Goal: Task Accomplishment & Management: Manage account settings

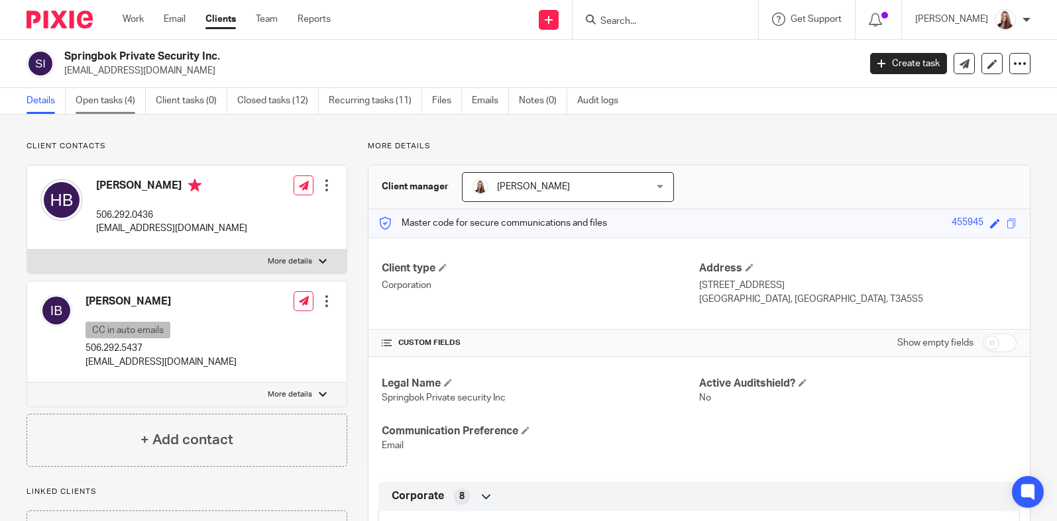
click at [109, 103] on link "Open tasks (4)" at bounding box center [111, 101] width 70 height 26
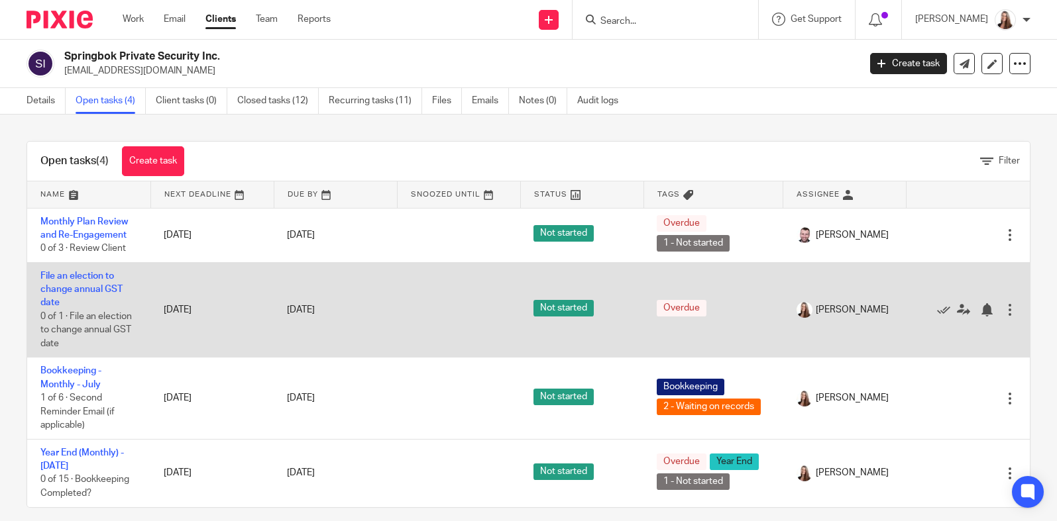
scroll to position [13, 0]
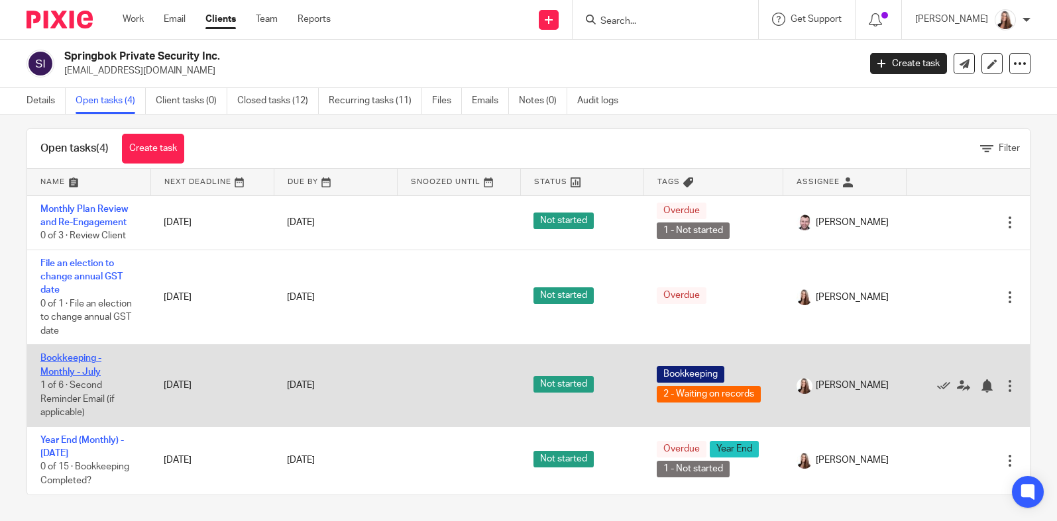
click at [70, 362] on link "Bookkeeping - Monthly - July" at bounding box center [70, 365] width 61 height 23
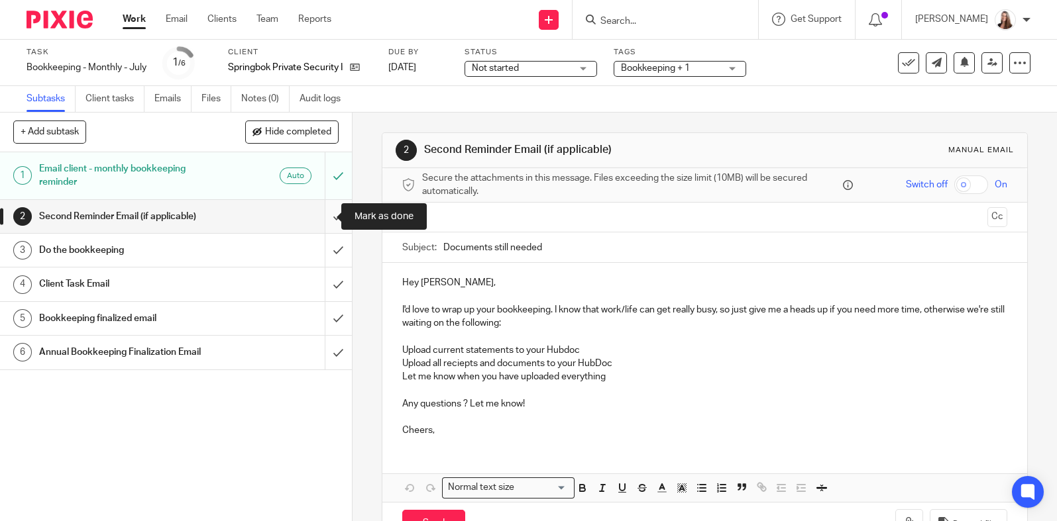
click at [321, 210] on input "submit" at bounding box center [176, 216] width 352 height 33
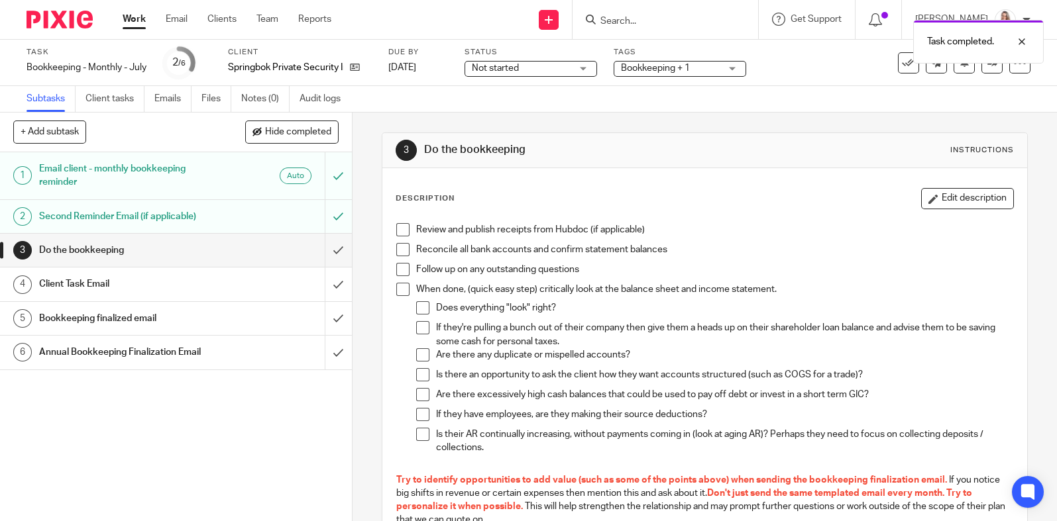
drag, startPoint x: 396, startPoint y: 229, endPoint x: 400, endPoint y: 250, distance: 21.5
click at [397, 231] on span at bounding box center [402, 229] width 13 height 13
click at [398, 254] on span at bounding box center [402, 249] width 13 height 13
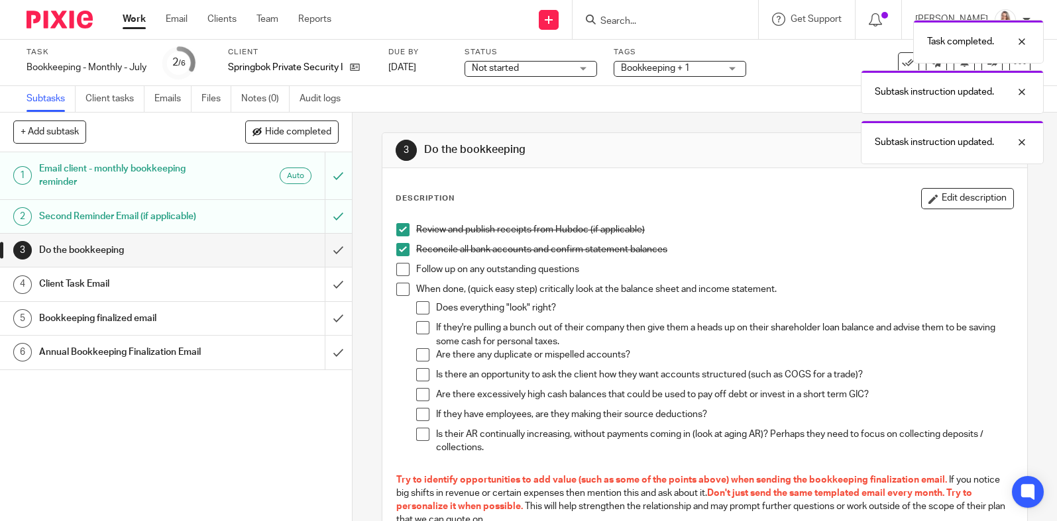
click at [399, 293] on span at bounding box center [402, 289] width 13 height 13
click at [421, 309] on span at bounding box center [422, 307] width 13 height 13
click at [244, 284] on div "Client Task Email" at bounding box center [175, 284] width 272 height 20
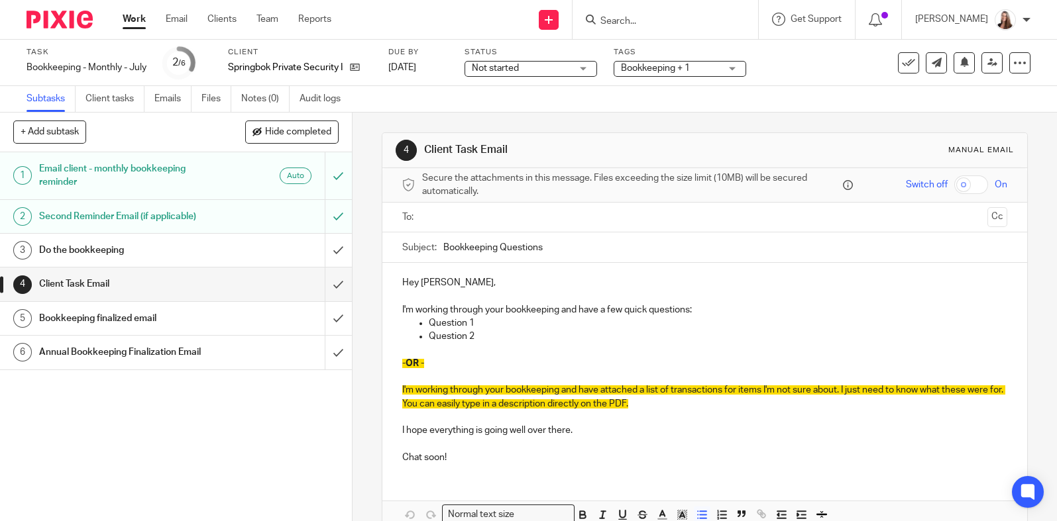
click at [498, 338] on p "Question 2" at bounding box center [718, 336] width 578 height 13
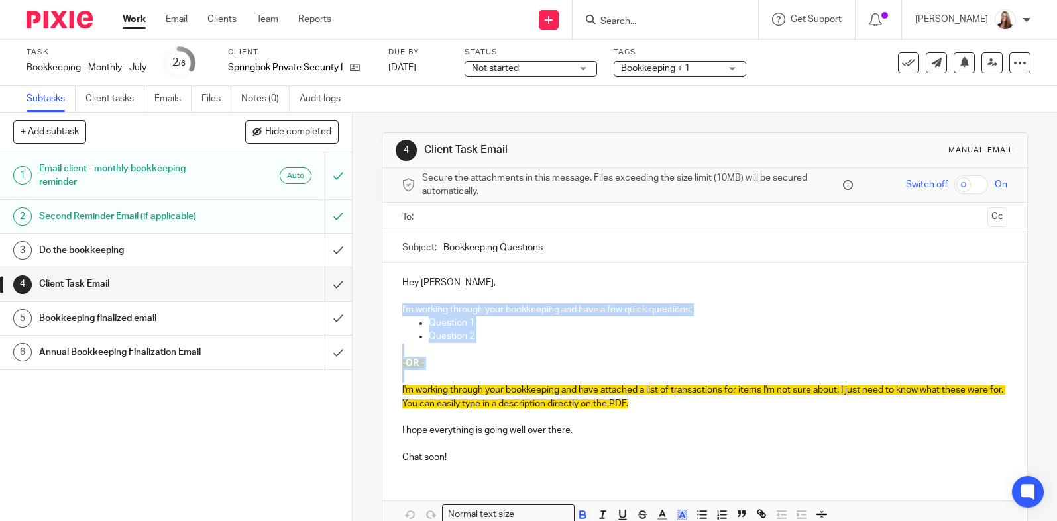
drag, startPoint x: 480, startPoint y: 372, endPoint x: 397, endPoint y: 303, distance: 108.2
click at [397, 303] on div "Hey Hayden, I'm working through your bookkeeping and have a few quick questions…" at bounding box center [704, 368] width 645 height 211
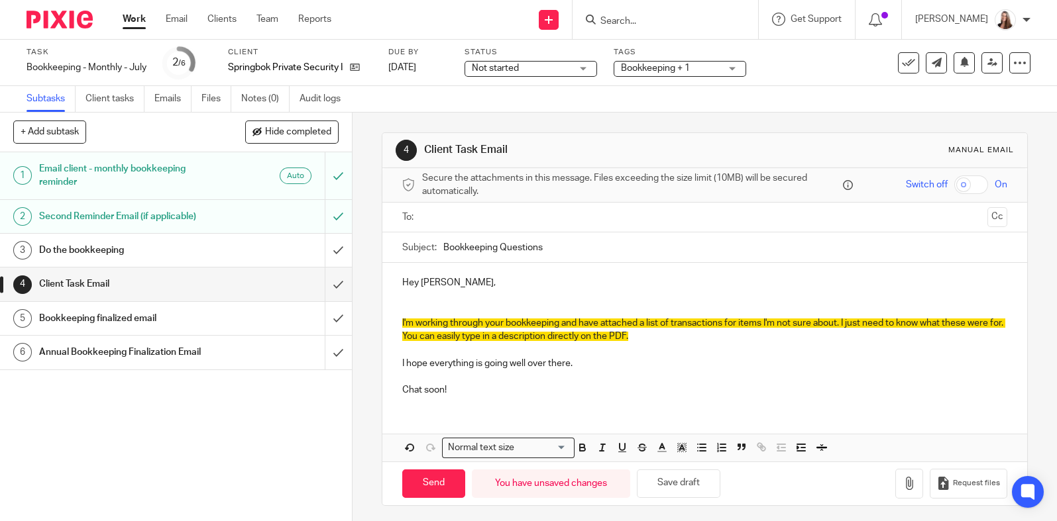
click at [472, 297] on p at bounding box center [704, 303] width 605 height 27
click at [458, 313] on p at bounding box center [704, 303] width 605 height 27
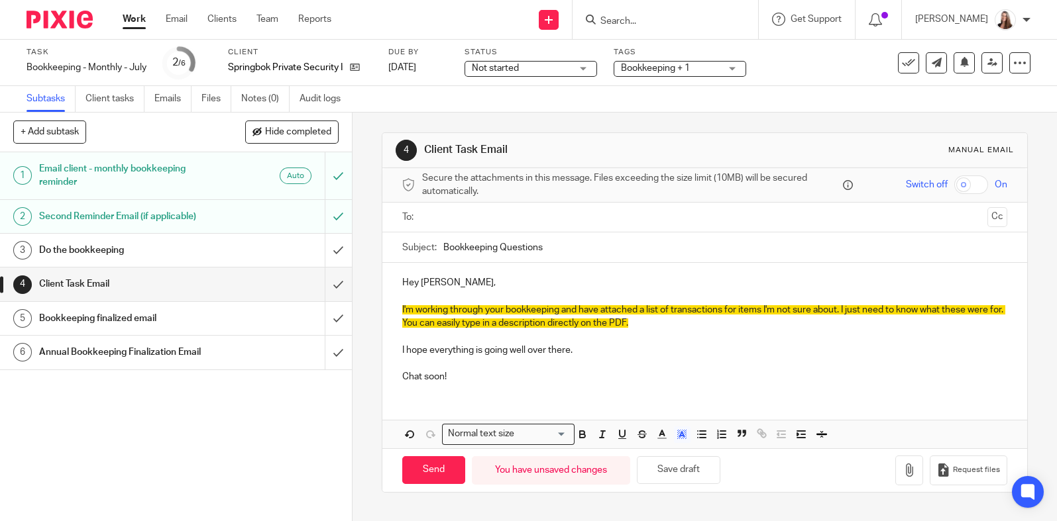
click at [729, 316] on p "I'm working through your bookkeeping and have attached a list of transactions f…" at bounding box center [704, 316] width 605 height 27
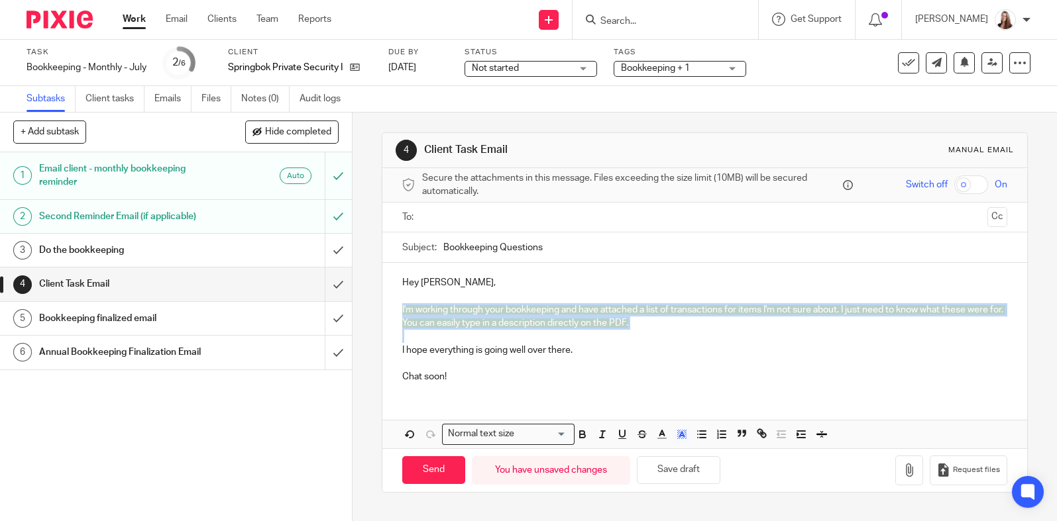
drag, startPoint x: 707, startPoint y: 329, endPoint x: 392, endPoint y: 309, distance: 316.0
click at [392, 309] on div "Hey Hayden, I'm working through your bookkeeping and have attached a list of tr…" at bounding box center [704, 328] width 645 height 131
click at [682, 430] on icon "button" at bounding box center [682, 435] width 12 height 12
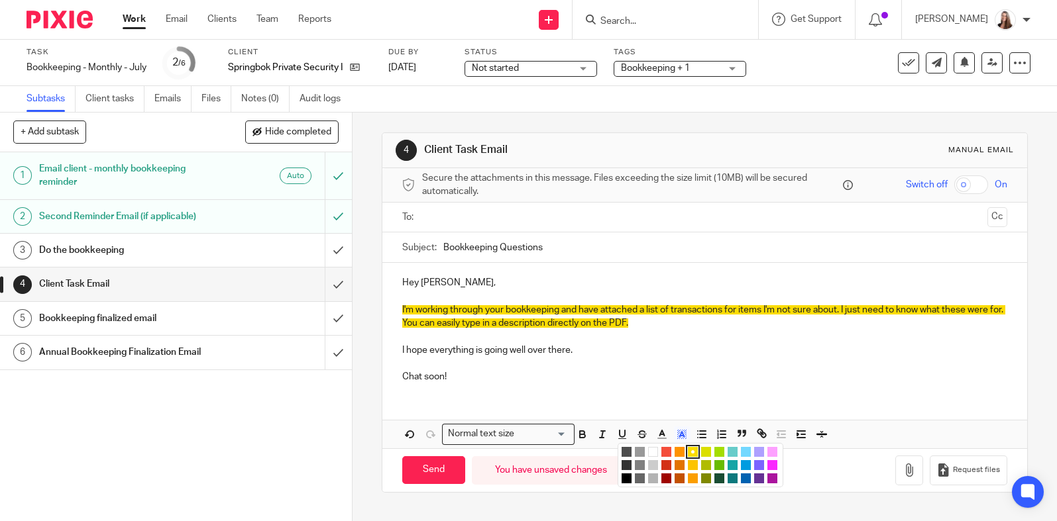
click at [650, 452] on li "color:#FFFFFF" at bounding box center [653, 452] width 10 height 10
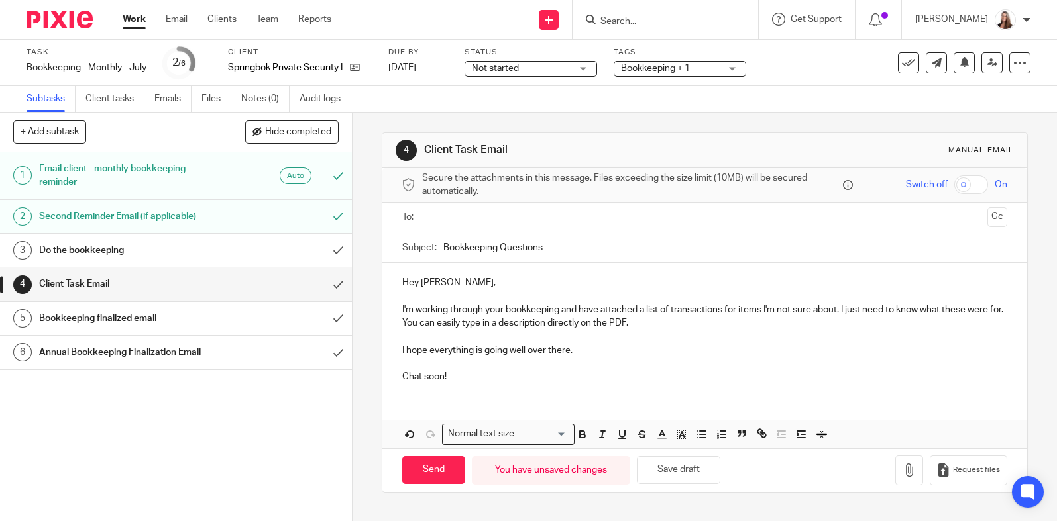
click at [772, 376] on p "Chat soon!" at bounding box center [704, 376] width 605 height 13
click at [895, 465] on button "button" at bounding box center [909, 471] width 28 height 30
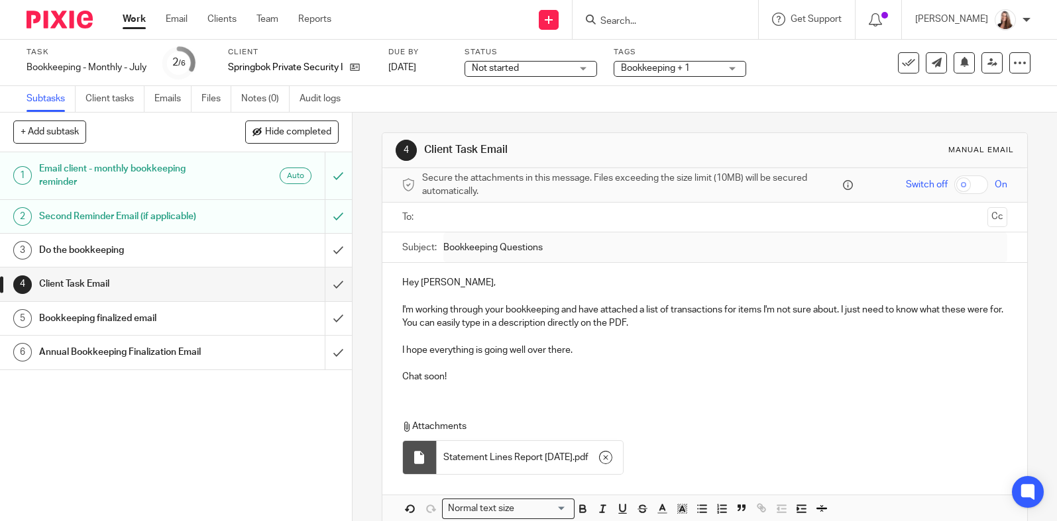
click at [470, 217] on input "text" at bounding box center [704, 217] width 555 height 15
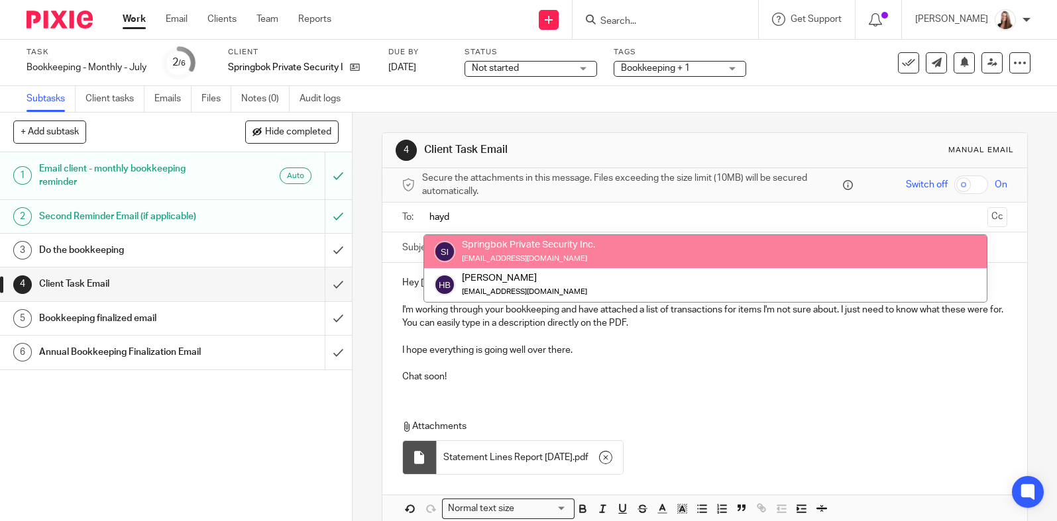
type input "hayd"
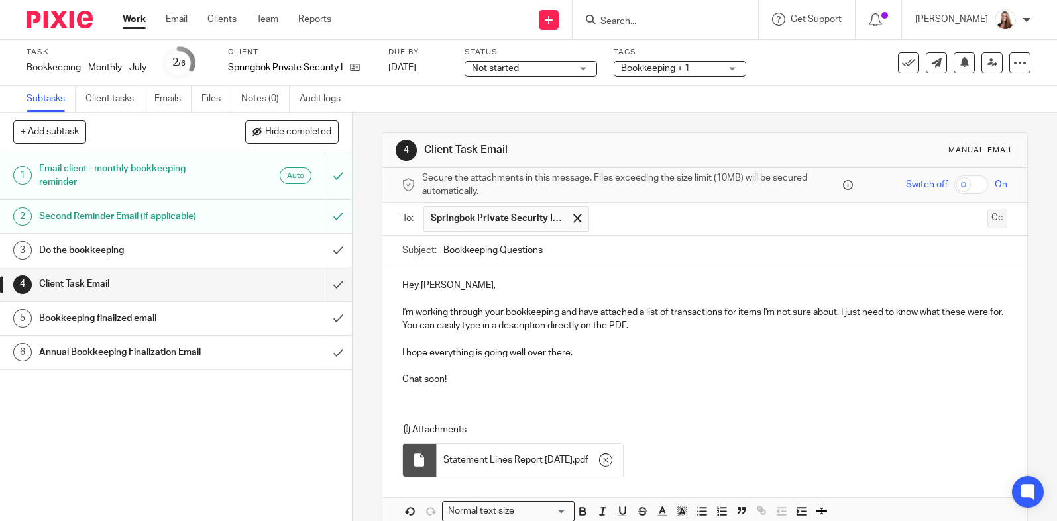
click at [987, 215] on button "Cc" at bounding box center [997, 219] width 20 height 20
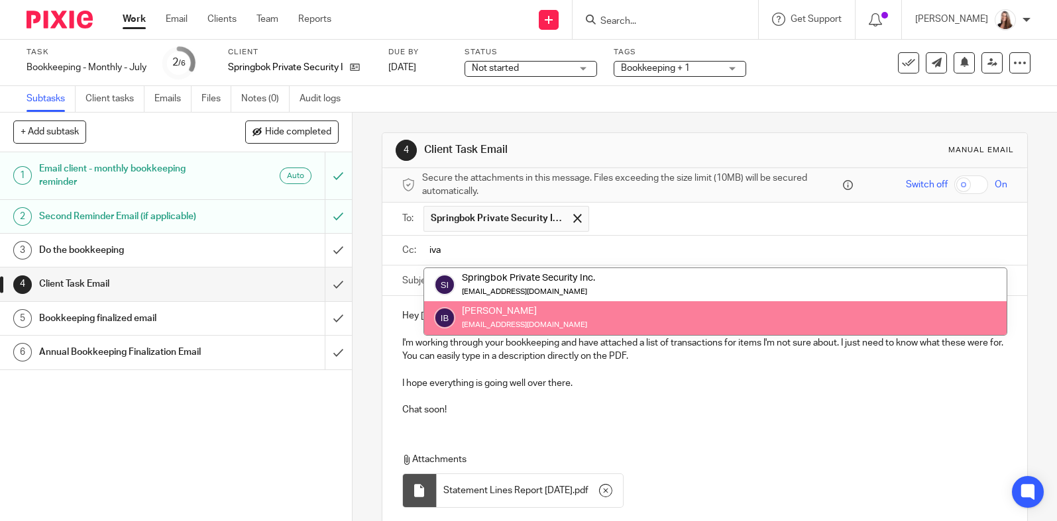
type input "iva"
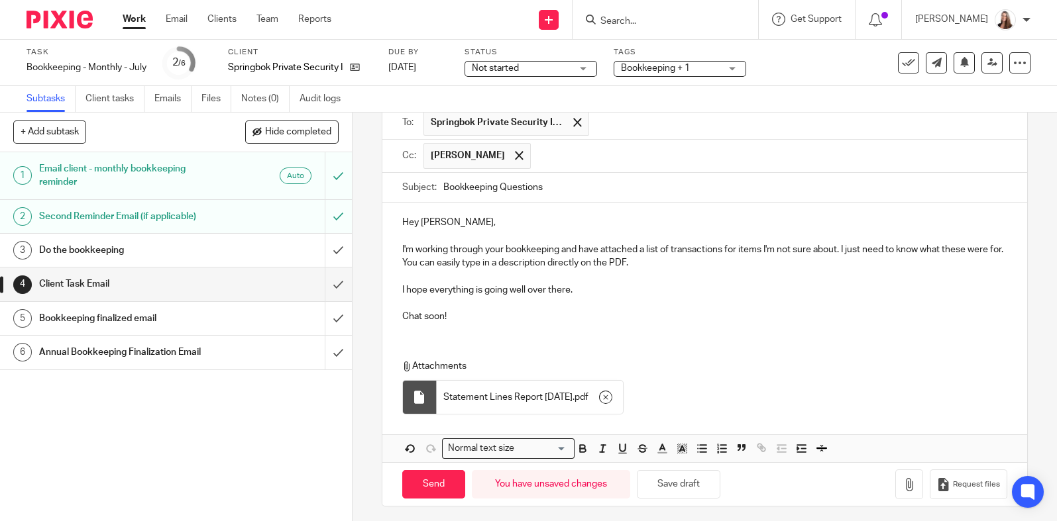
scroll to position [100, 0]
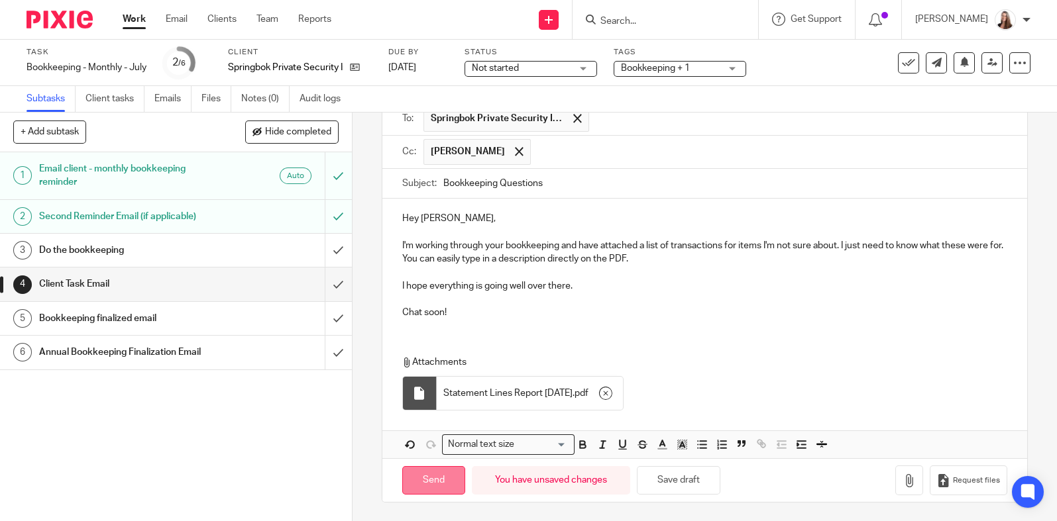
click at [442, 483] on input "Send" at bounding box center [433, 480] width 63 height 28
type input "Sent"
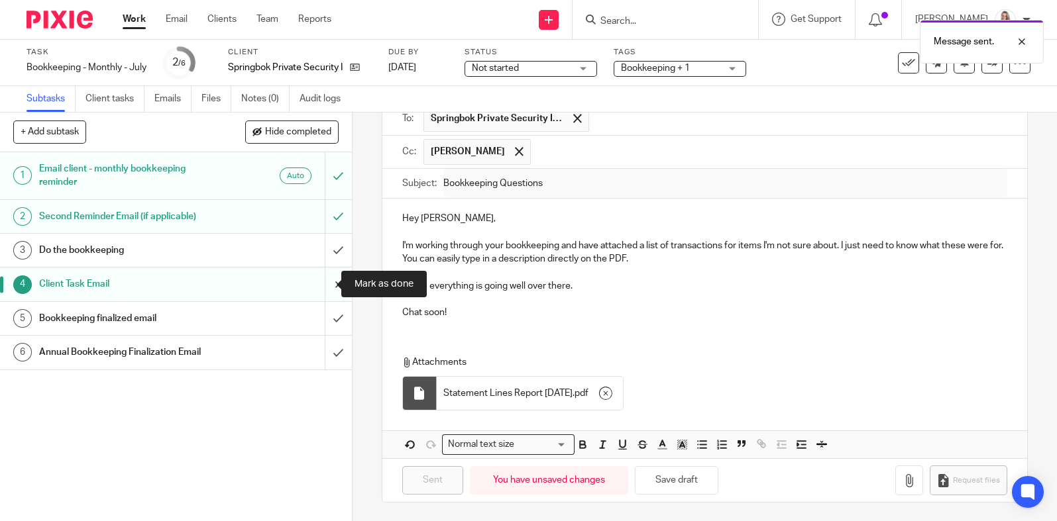
click at [325, 286] on input "submit" at bounding box center [176, 284] width 352 height 33
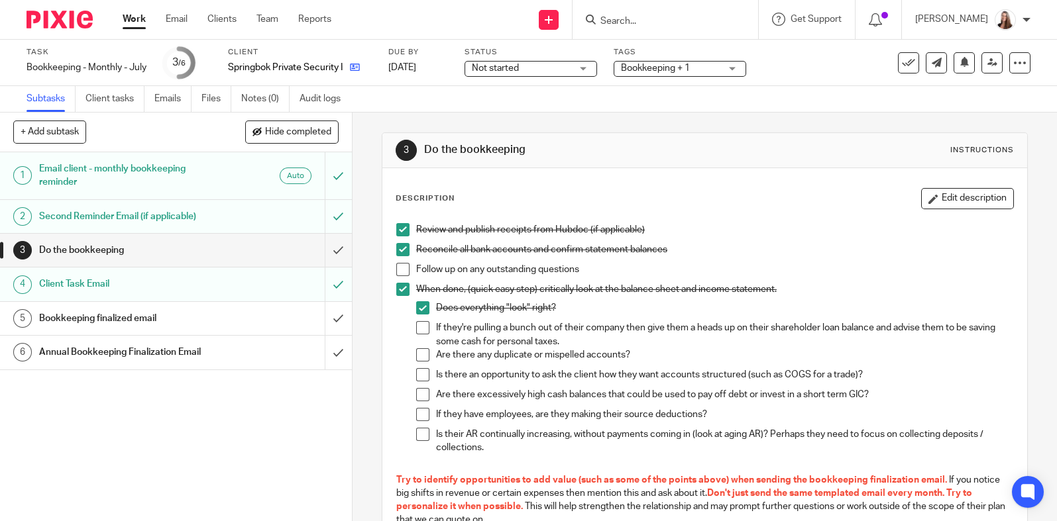
click at [351, 66] on link at bounding box center [351, 67] width 17 height 13
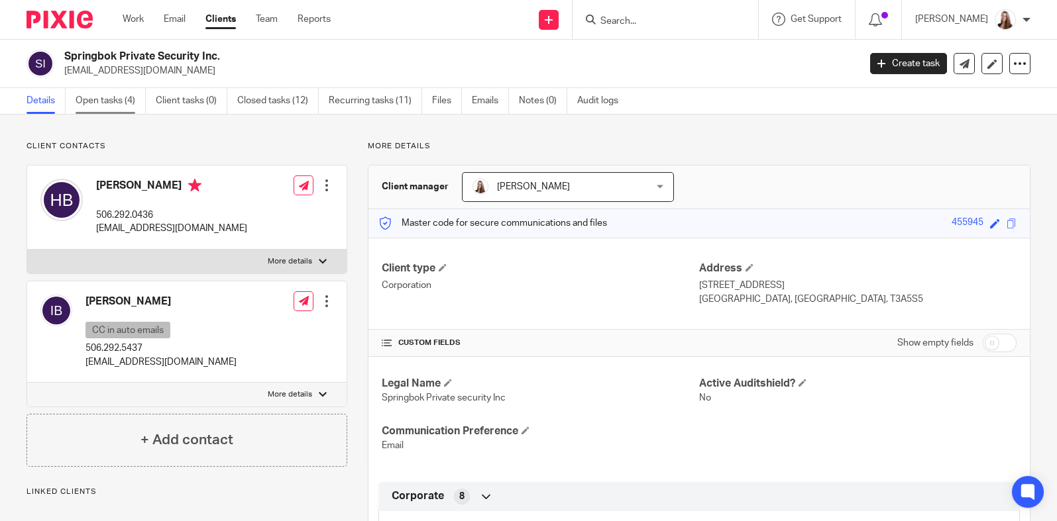
click at [134, 93] on link "Open tasks (4)" at bounding box center [111, 101] width 70 height 26
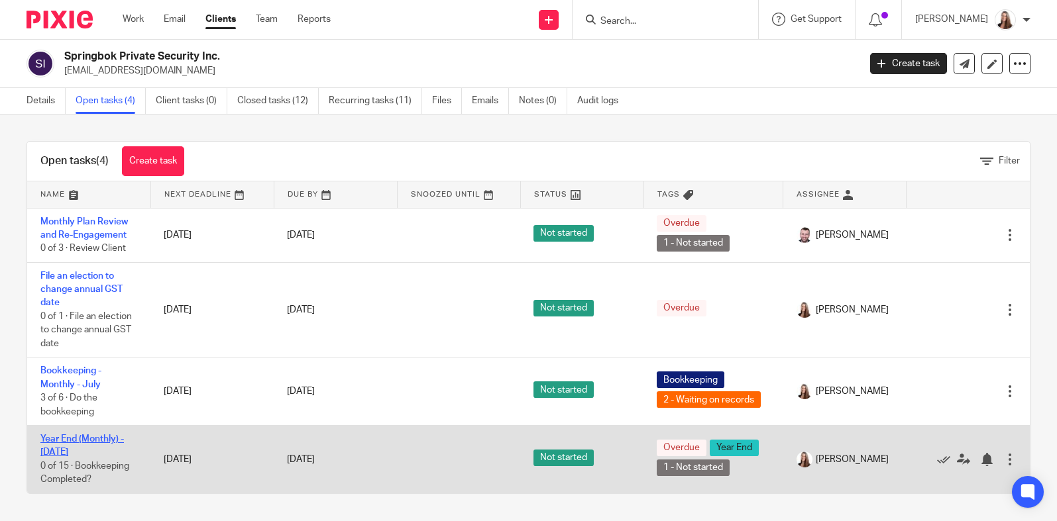
click at [62, 452] on link "Year End (Monthly) - [DATE]" at bounding box center [81, 446] width 83 height 23
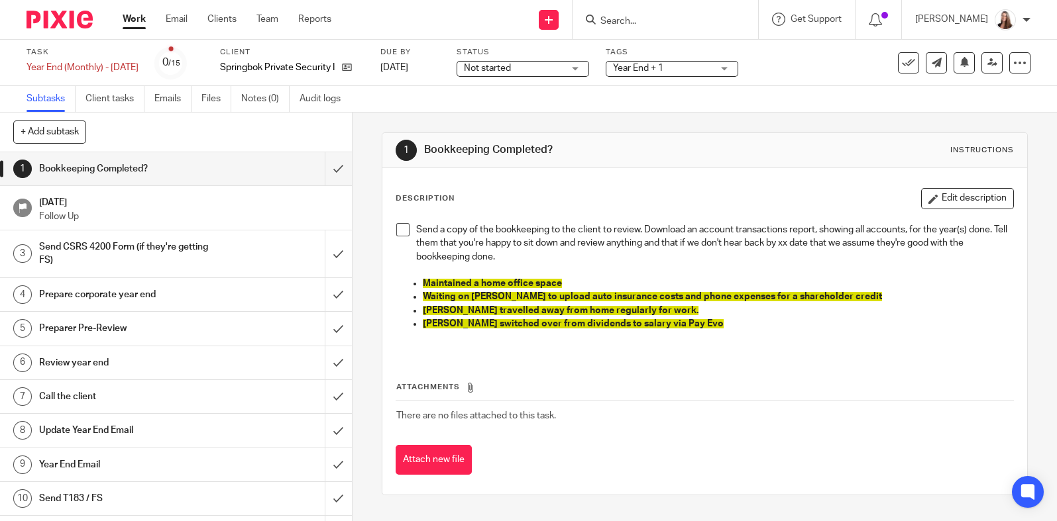
click at [682, 328] on p "[PERSON_NAME] switched over from dividends to salary via Pay Evo" at bounding box center [718, 323] width 590 height 13
click at [958, 198] on button "Edit description" at bounding box center [967, 198] width 93 height 21
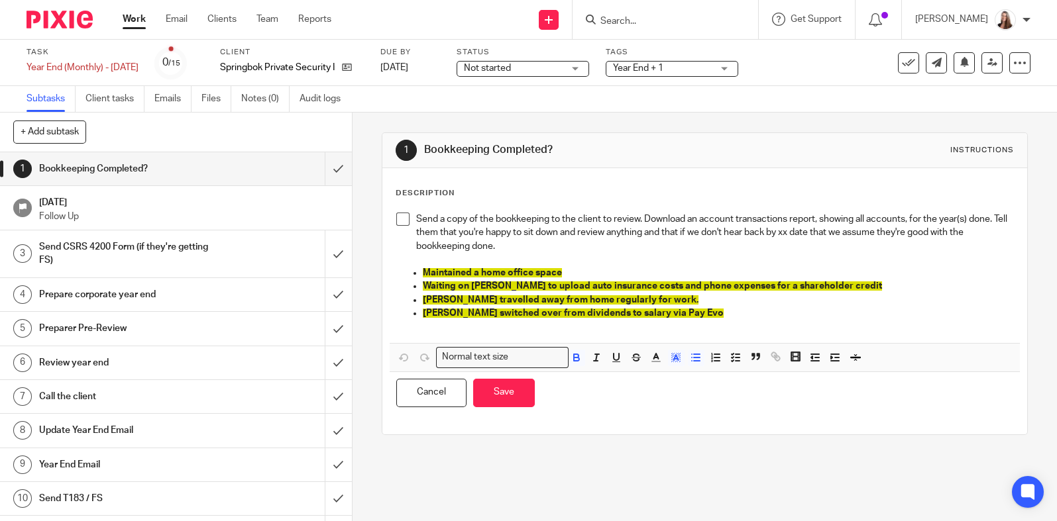
click at [664, 294] on p "[PERSON_NAME] travelled away from home regularly for work." at bounding box center [718, 300] width 590 height 13
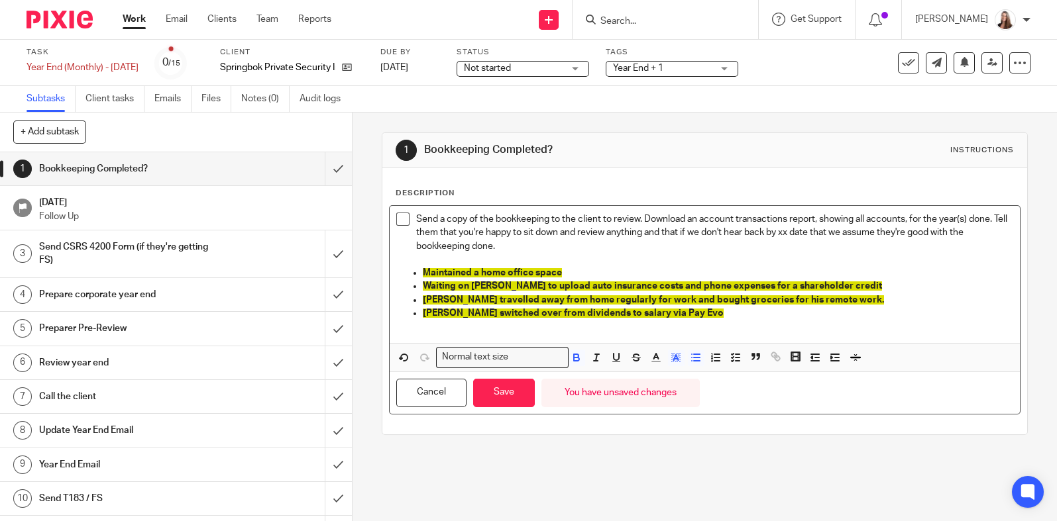
click at [676, 313] on p "[PERSON_NAME] switched over from dividends to salary via Pay Evo" at bounding box center [718, 313] width 590 height 13
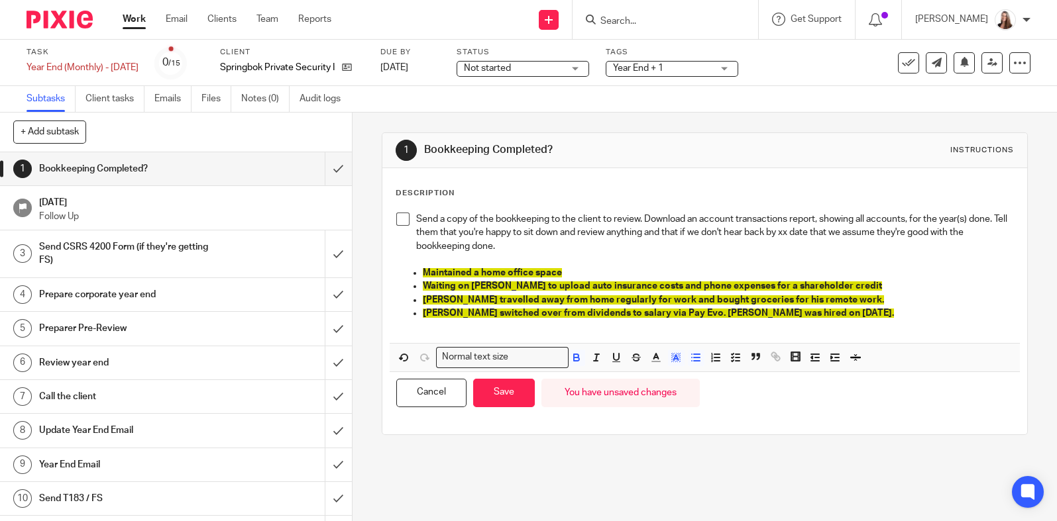
click at [615, 158] on div "1 Bookkeeping Completed? Instructions" at bounding box center [705, 150] width 618 height 21
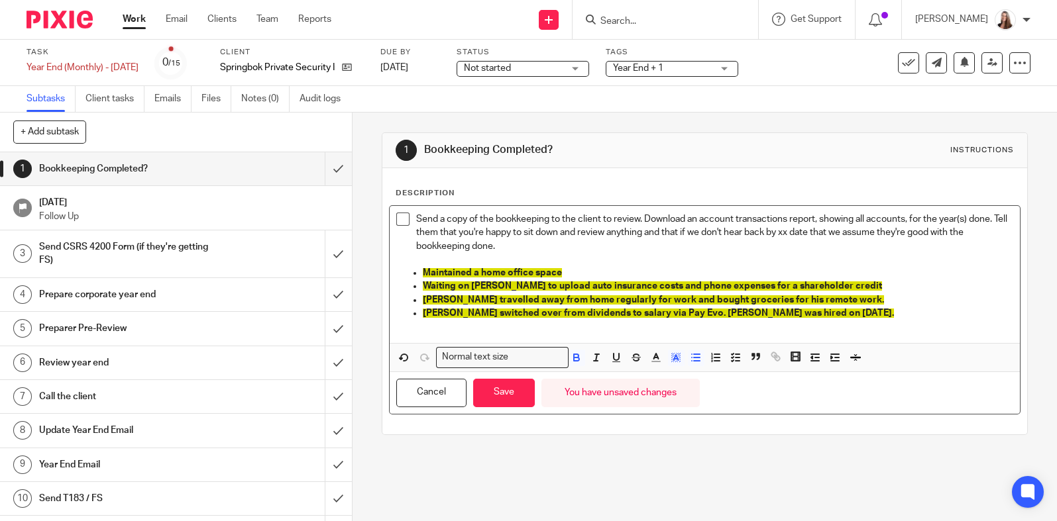
click at [827, 309] on p "Hayden switched over from dividends to salary via Pay Evo. Ivana was hired on J…" at bounding box center [718, 313] width 590 height 13
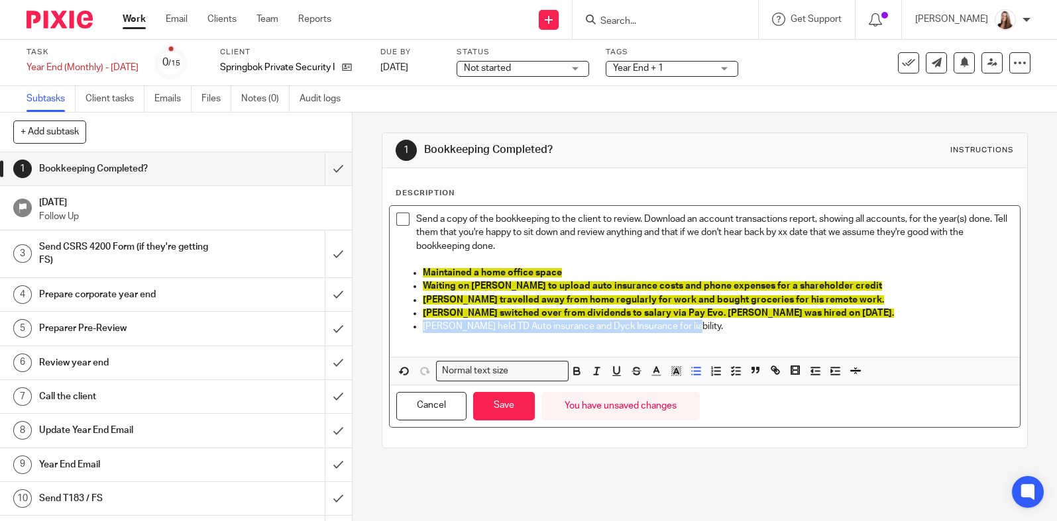
drag, startPoint x: 566, startPoint y: 311, endPoint x: 409, endPoint y: 323, distance: 156.9
click at [423, 323] on li "Hayden held TD Auto insurance and Dyck Insurance for liability." at bounding box center [718, 326] width 590 height 13
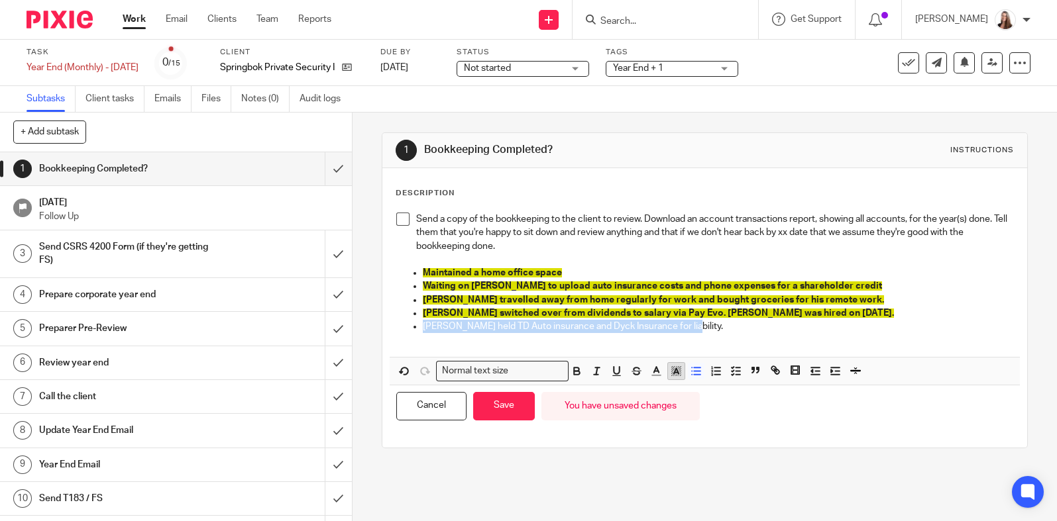
click at [673, 370] on icon "button" at bounding box center [676, 371] width 12 height 12
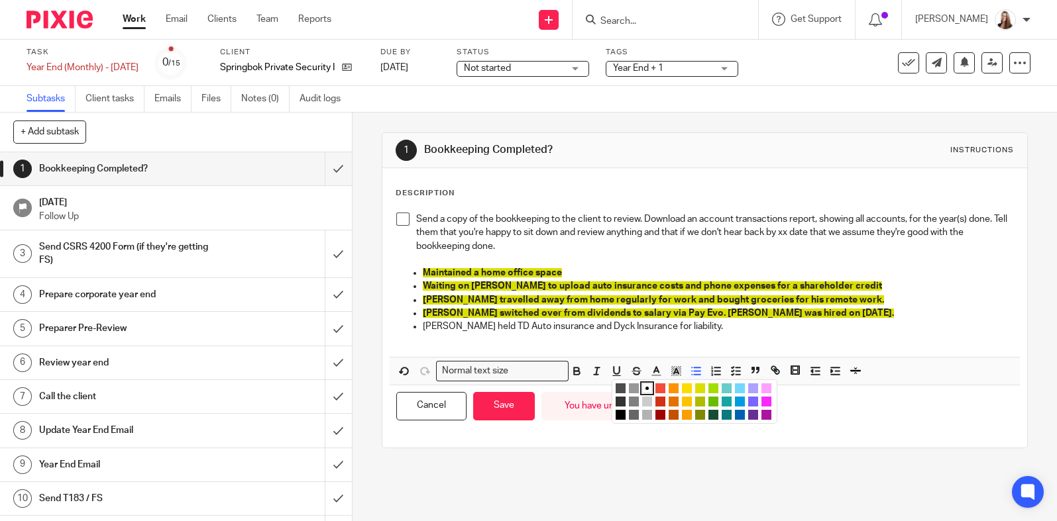
click at [695, 387] on li "color:#DBDF00" at bounding box center [700, 389] width 10 height 10
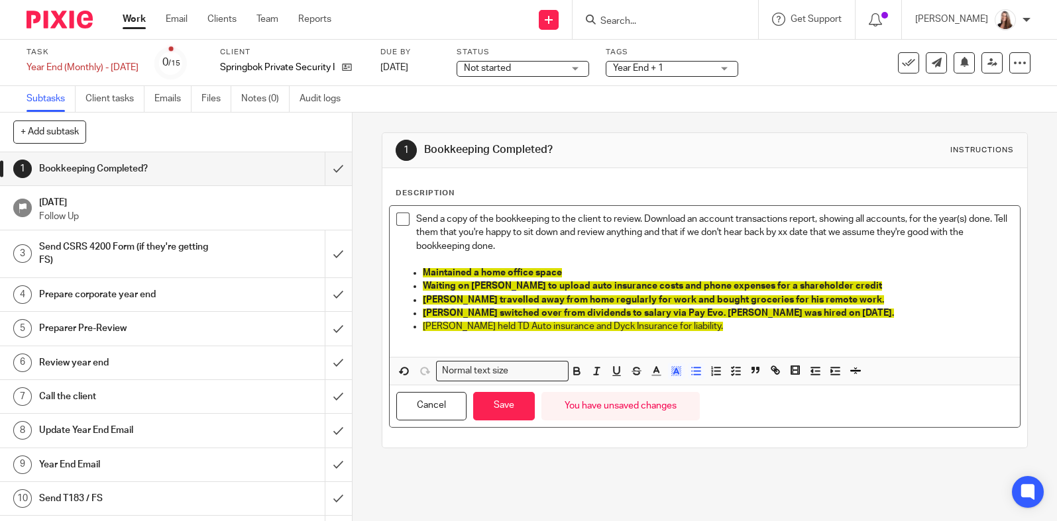
click at [776, 329] on p "Hayden held TD Auto insurance and Dyck Insurance for liability." at bounding box center [718, 326] width 590 height 13
click at [739, 333] on p at bounding box center [704, 339] width 617 height 13
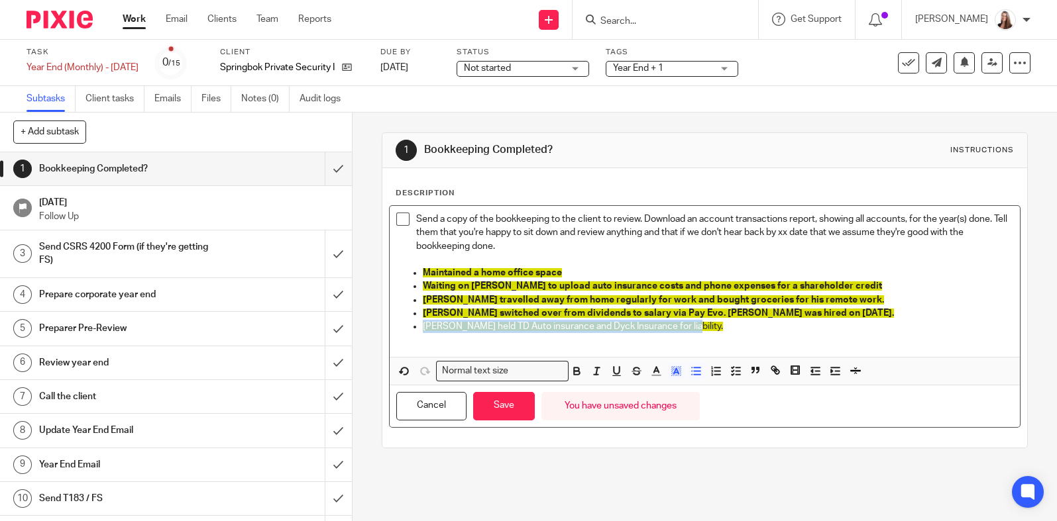
drag, startPoint x: 685, startPoint y: 331, endPoint x: 391, endPoint y: 331, distance: 294.2
click at [396, 331] on ul "Maintained a home office space Waiting on Ivana to upload auto insurance costs …" at bounding box center [704, 299] width 617 height 67
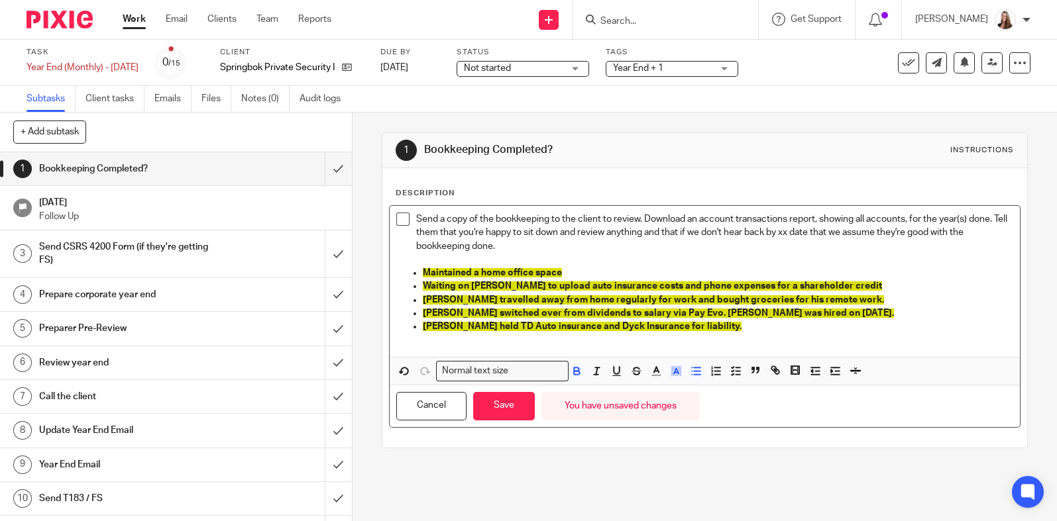
click at [782, 331] on p "Hayden held TD Auto insurance and Dyck Insurance for liability." at bounding box center [718, 326] width 590 height 13
click at [727, 327] on p "Hayden held TD Auto insurance and Dyck Insurance for liability." at bounding box center [718, 326] width 590 height 13
click at [590, 260] on p at bounding box center [704, 259] width 617 height 13
click at [759, 330] on p "[PERSON_NAME] held TD Auto insurance and Dyck Insurance for liability." at bounding box center [718, 326] width 590 height 13
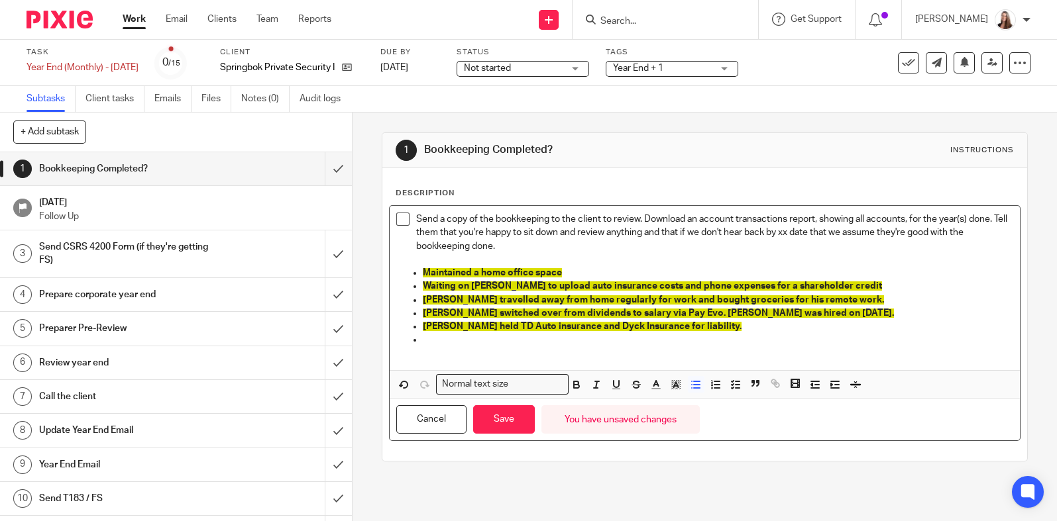
click at [633, 337] on p at bounding box center [718, 339] width 590 height 13
drag, startPoint x: 508, startPoint y: 343, endPoint x: 453, endPoint y: 347, distance: 55.1
click at [416, 340] on ul "Maintained a home office space Waiting on Ivana to upload auto insurance costs …" at bounding box center [704, 306] width 617 height 81
click at [503, 343] on p "No outstanding AR" at bounding box center [718, 339] width 590 height 13
click at [504, 341] on p "No outstanding AR" at bounding box center [718, 339] width 590 height 13
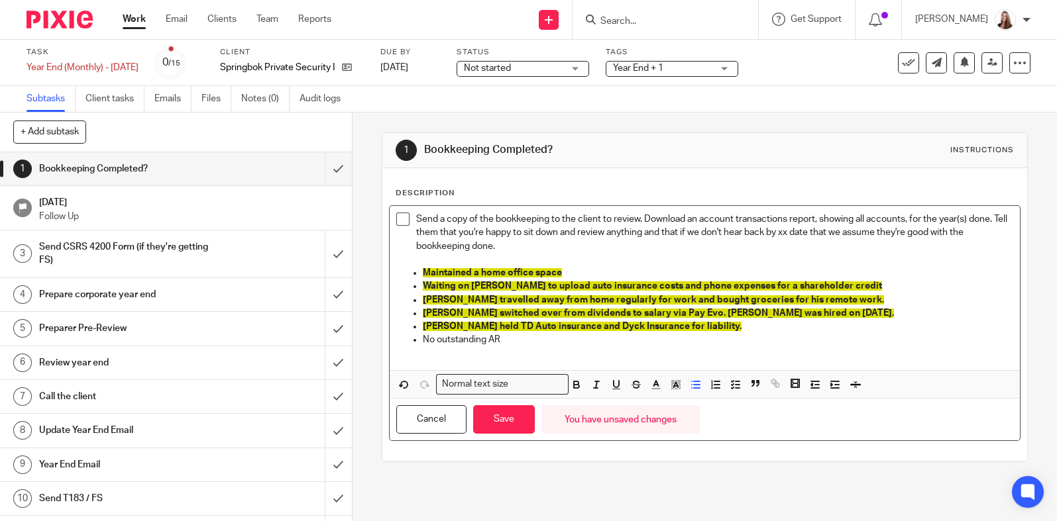
click at [503, 341] on p "No outstanding AR" at bounding box center [718, 339] width 590 height 13
drag, startPoint x: 558, startPoint y: 342, endPoint x: 414, endPoint y: 345, distance: 143.8
click at [414, 345] on ul "Maintained a home office space Waiting on Ivana to upload auto insurance costs …" at bounding box center [704, 306] width 617 height 81
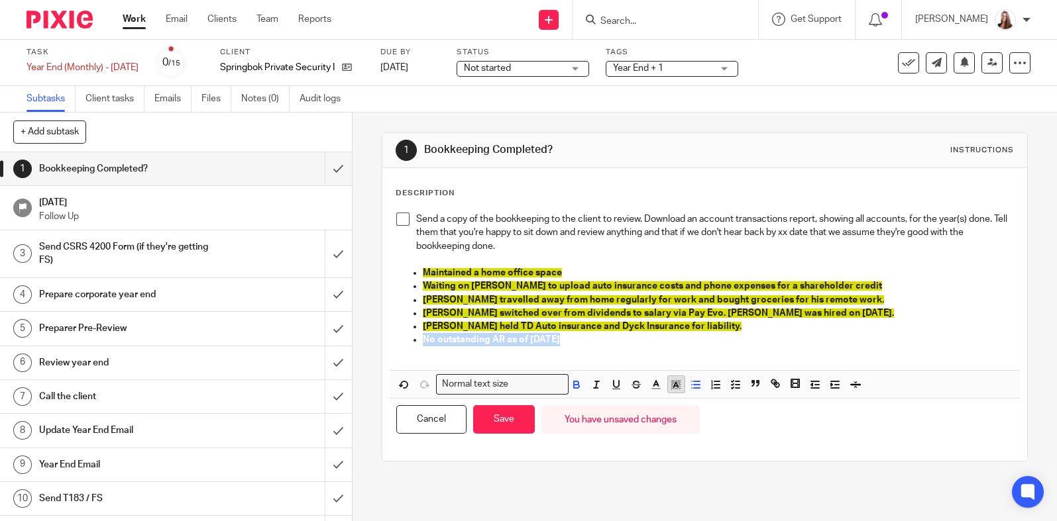
click at [676, 382] on icon "button" at bounding box center [676, 385] width 12 height 12
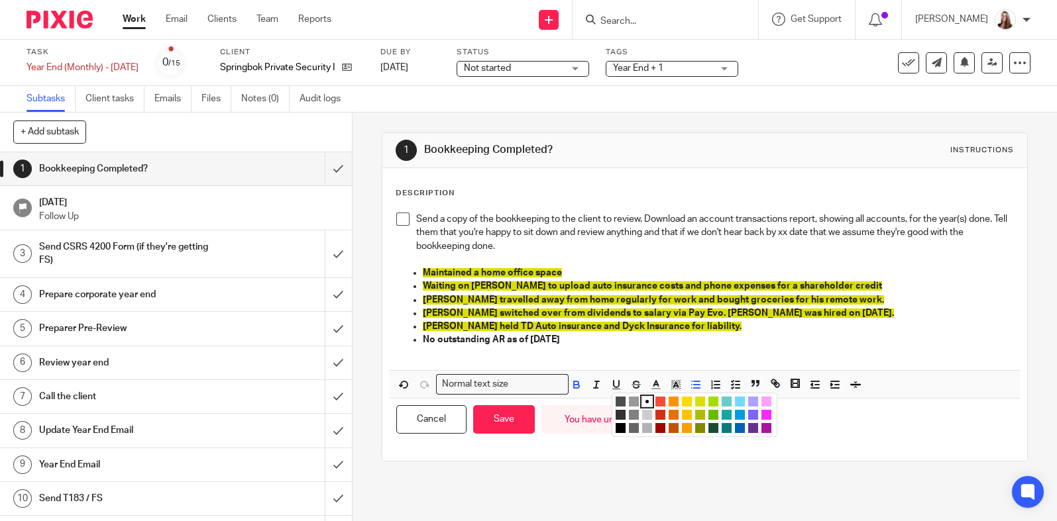
click at [695, 401] on li "color:#DBDF00" at bounding box center [700, 402] width 10 height 10
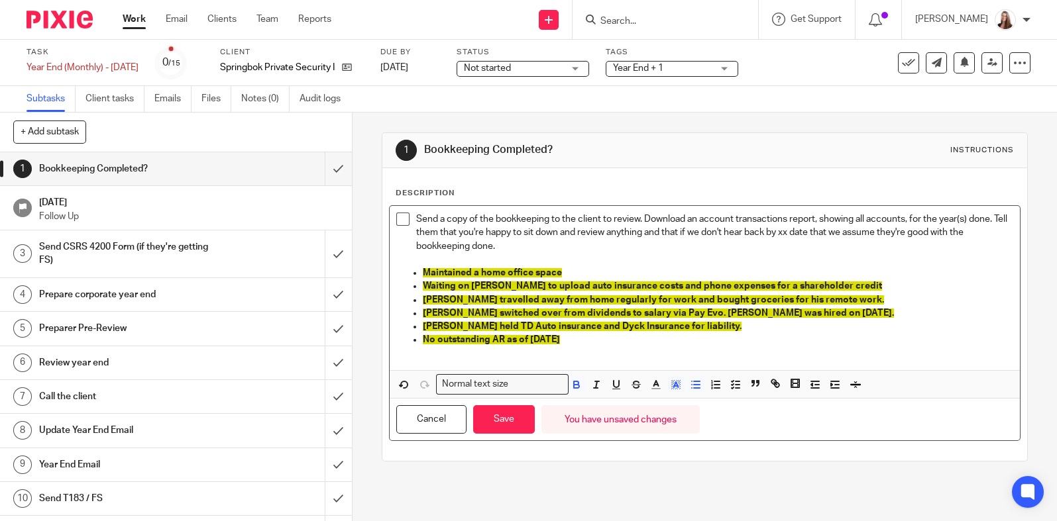
click at [692, 352] on p at bounding box center [704, 353] width 617 height 13
click at [507, 422] on button "Save" at bounding box center [504, 419] width 62 height 28
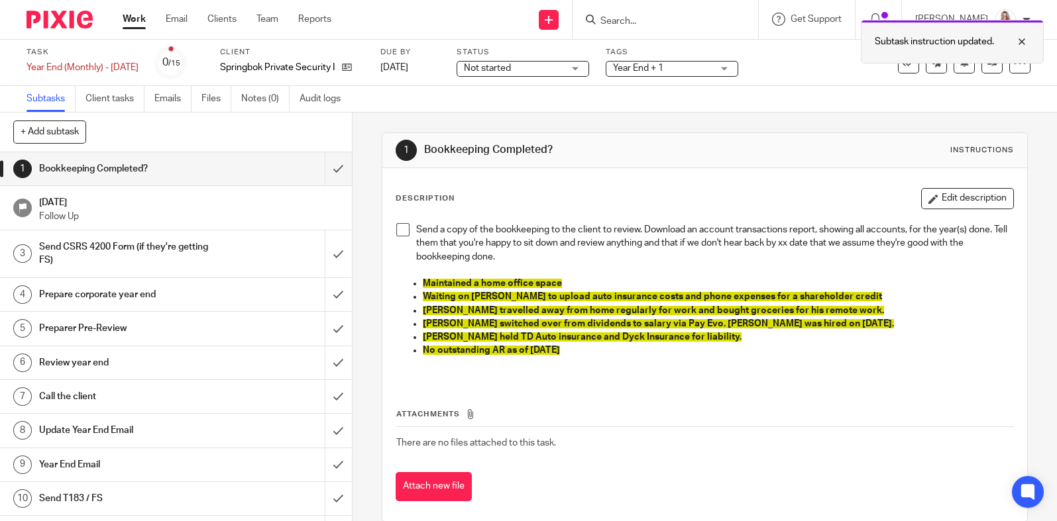
click at [1024, 37] on div at bounding box center [1012, 42] width 36 height 16
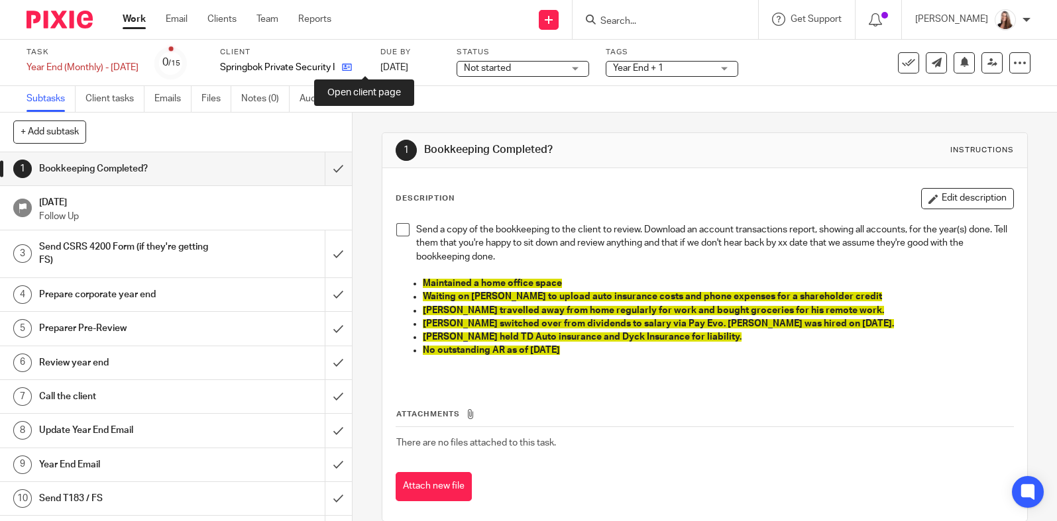
click at [352, 66] on icon at bounding box center [347, 67] width 10 height 10
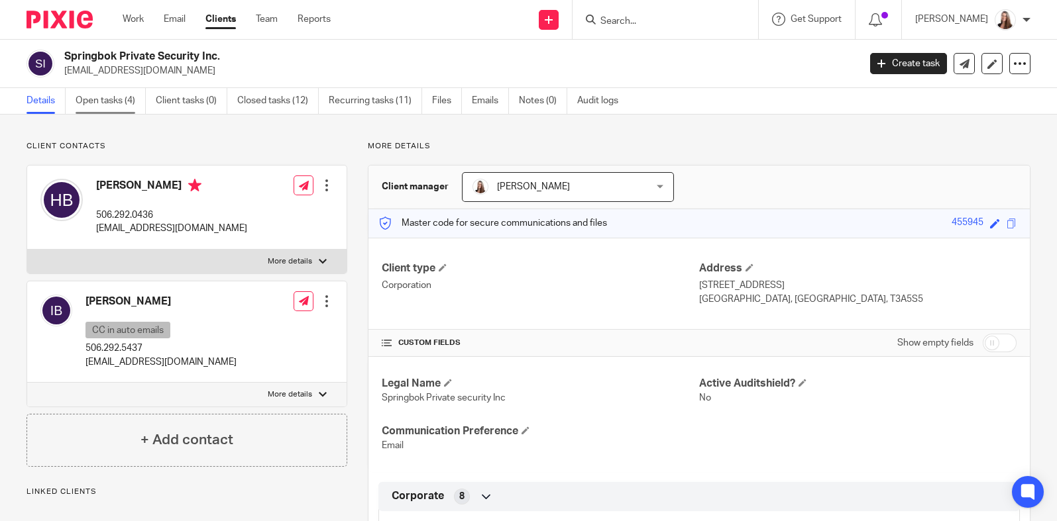
click at [129, 91] on link "Open tasks (4)" at bounding box center [111, 101] width 70 height 26
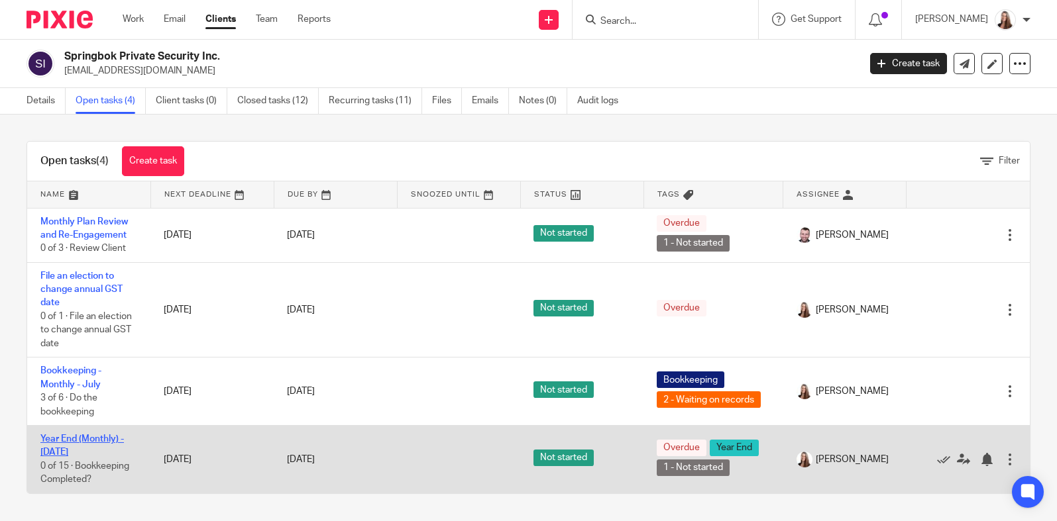
click at [66, 443] on link "Year End (Monthly) - [DATE]" at bounding box center [81, 446] width 83 height 23
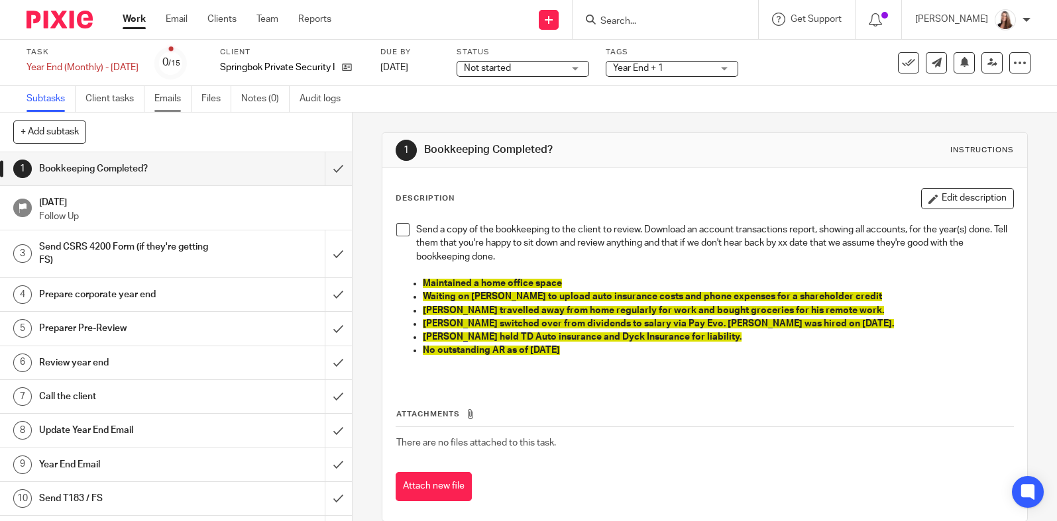
click at [166, 99] on link "Emails" at bounding box center [172, 99] width 37 height 26
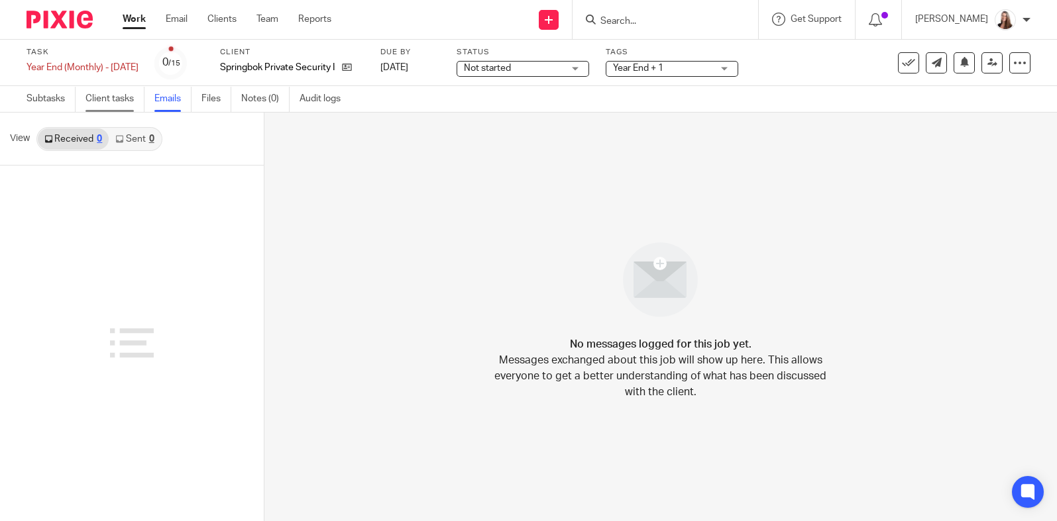
click at [117, 101] on link "Client tasks" at bounding box center [114, 99] width 59 height 26
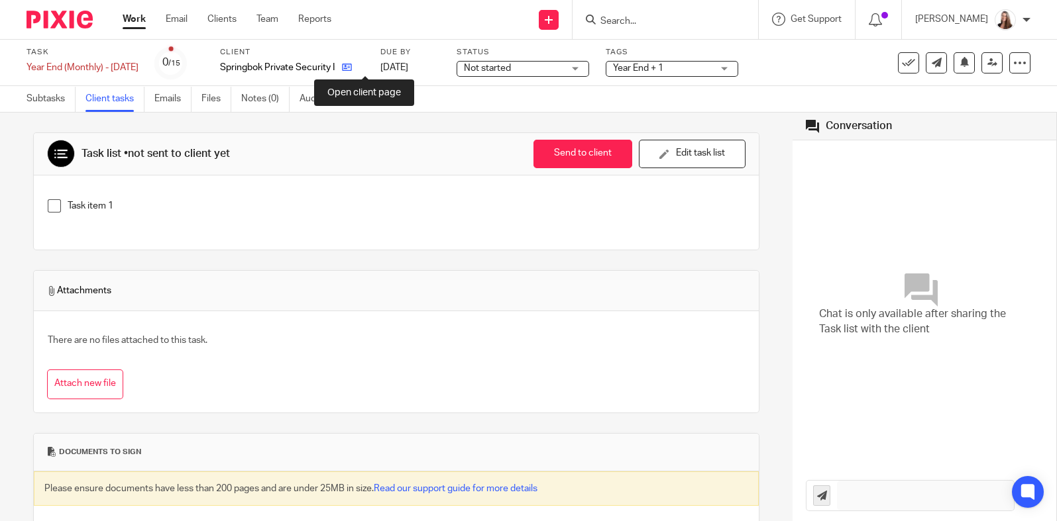
click at [352, 62] on icon at bounding box center [347, 67] width 10 height 10
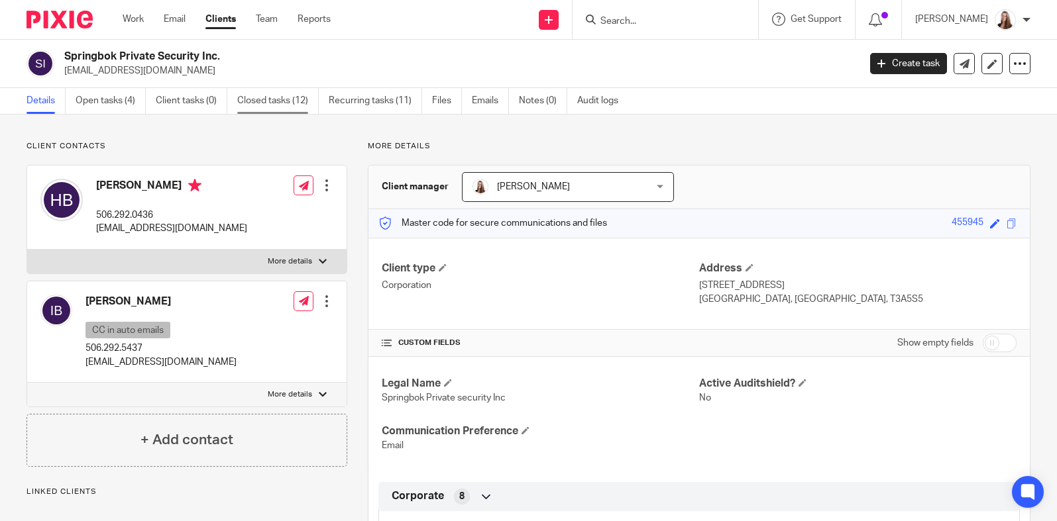
click at [278, 105] on link "Closed tasks (12)" at bounding box center [277, 101] width 81 height 26
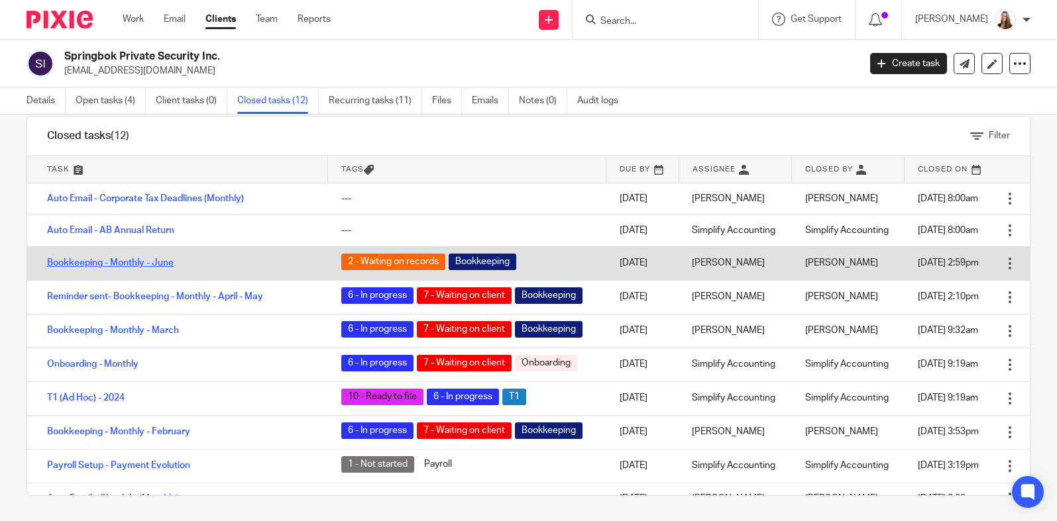
click at [110, 264] on link "Bookkeeping - Monthly - June" at bounding box center [110, 262] width 127 height 9
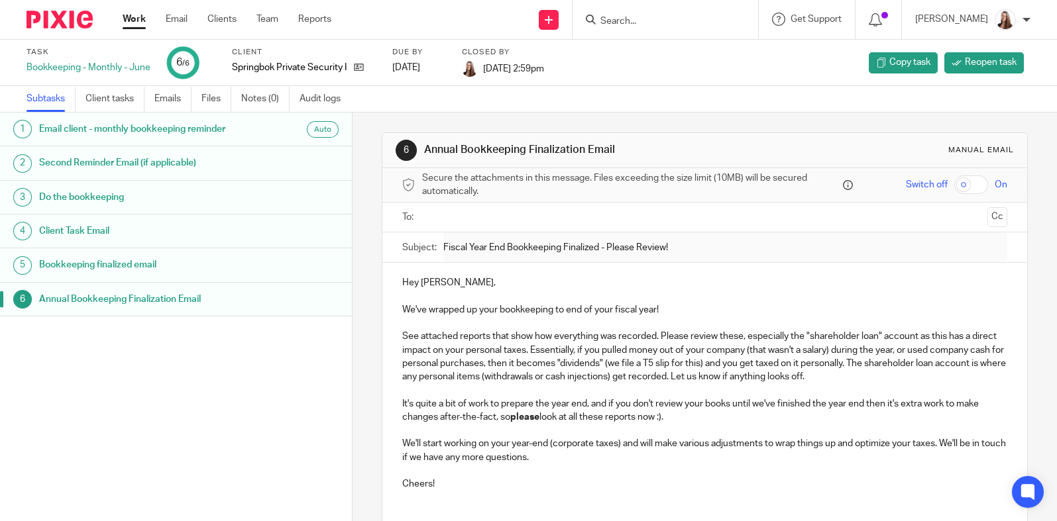
click at [270, 309] on div "Annual Bookkeeping Finalization Email" at bounding box center [188, 300] width 299 height 20
click at [609, 219] on input "text" at bounding box center [704, 217] width 555 height 15
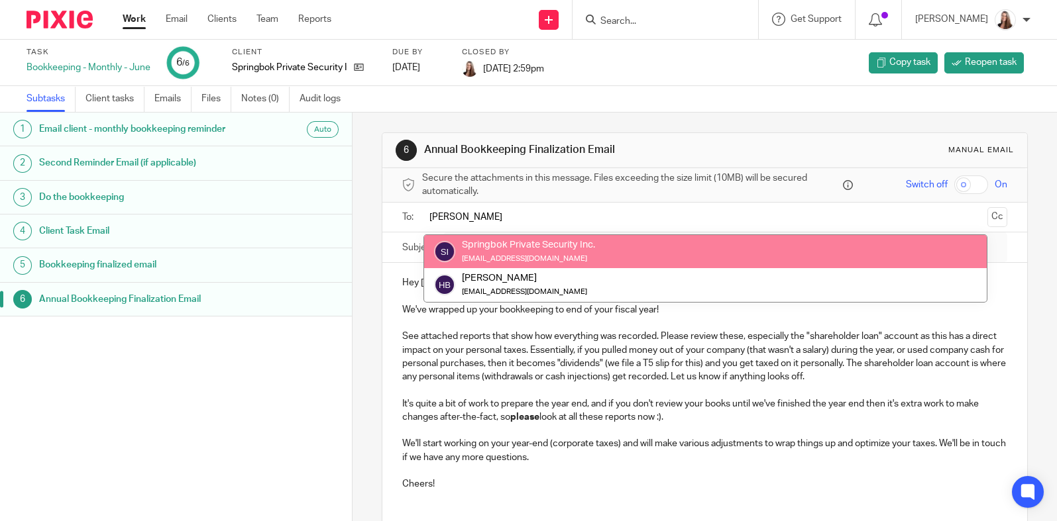
type input "hayden"
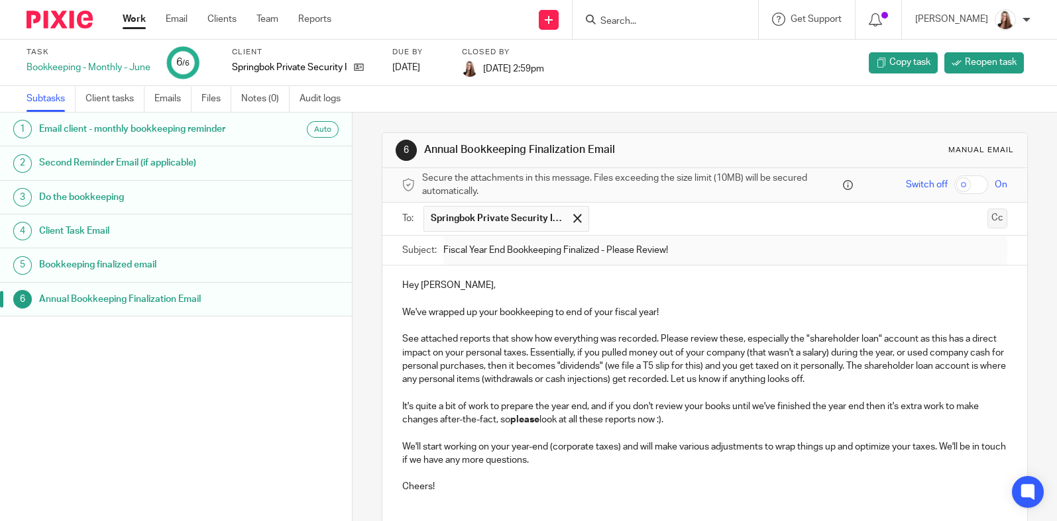
click at [987, 223] on button "Cc" at bounding box center [997, 219] width 20 height 20
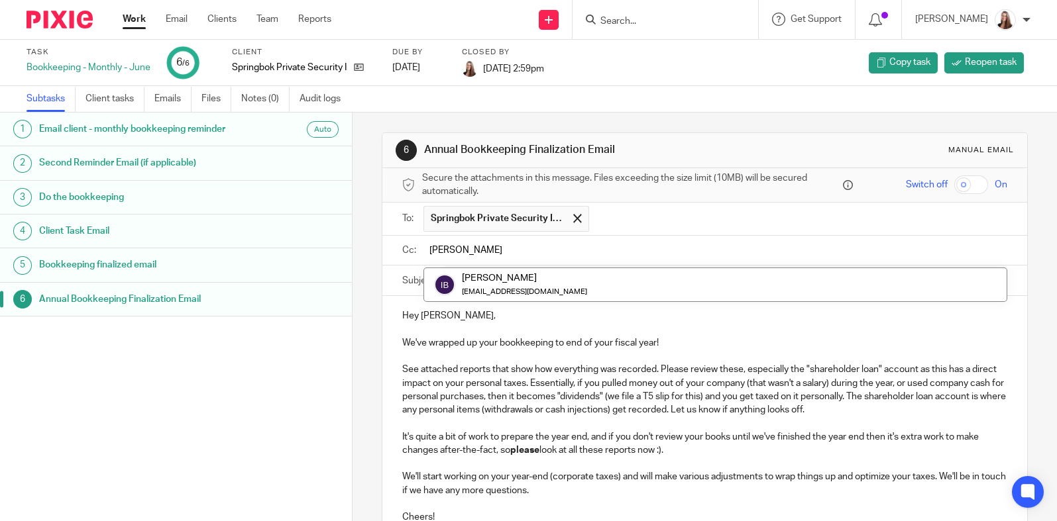
type input "ivana"
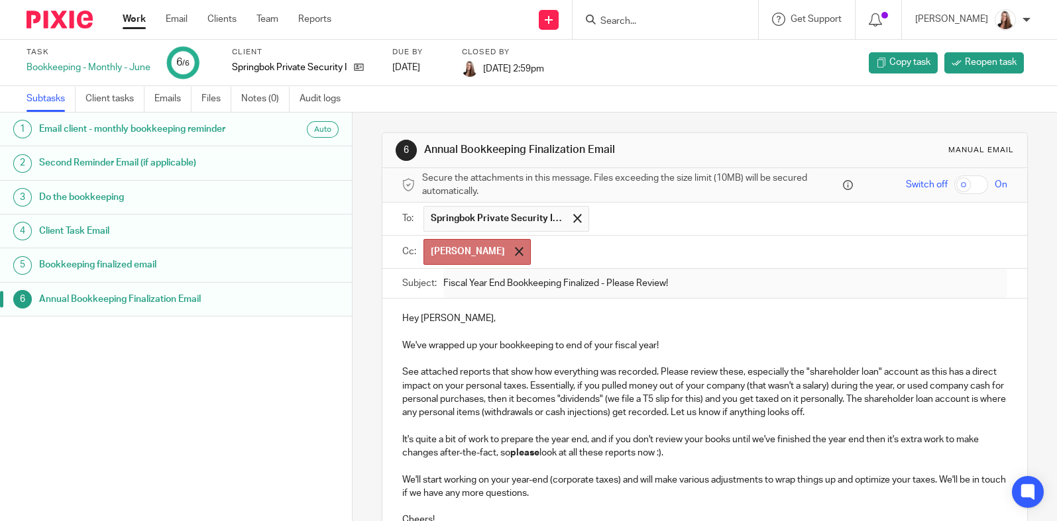
click at [452, 248] on span "ivana" at bounding box center [476, 252] width 107 height 26
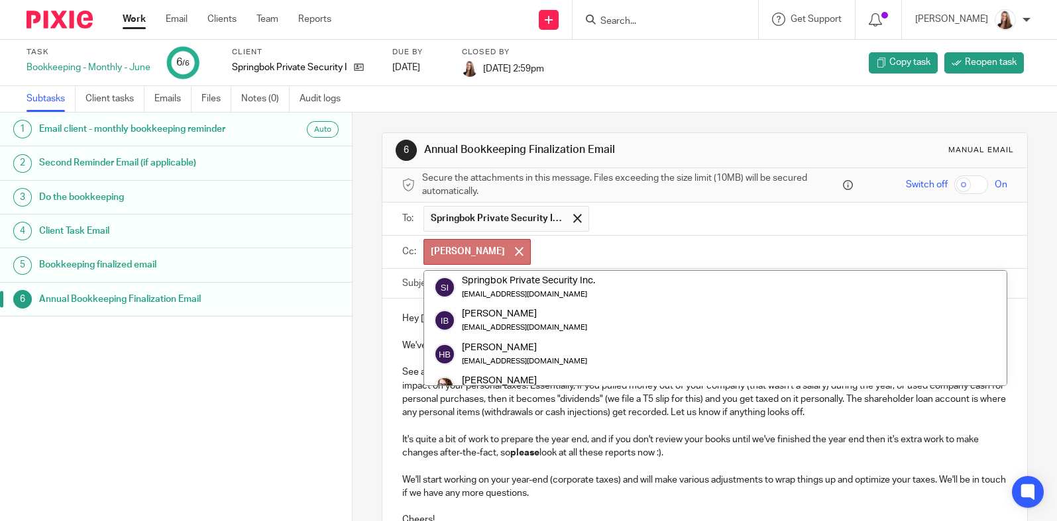
click at [475, 254] on ul "ivana" at bounding box center [715, 252] width 584 height 32
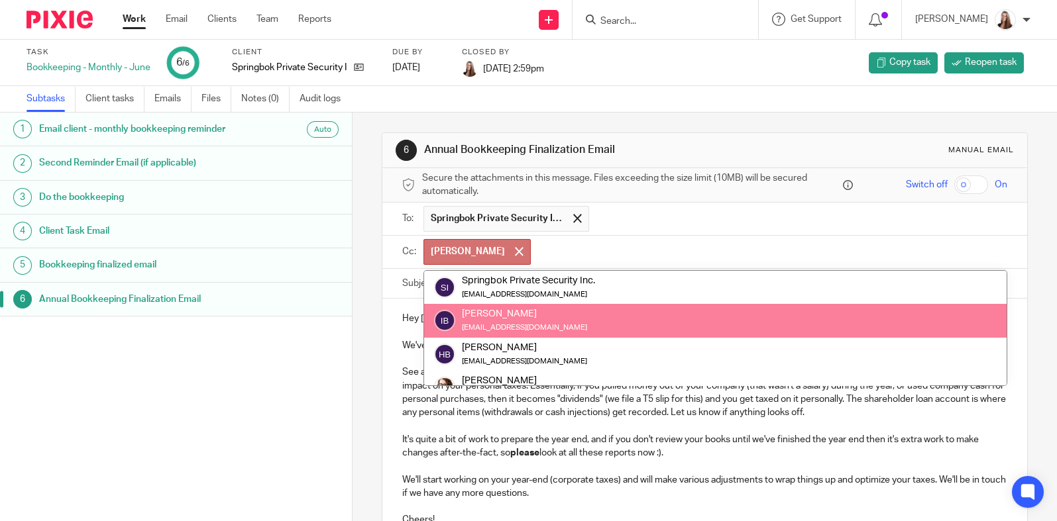
click at [519, 315] on div "[PERSON_NAME]" at bounding box center [524, 313] width 125 height 13
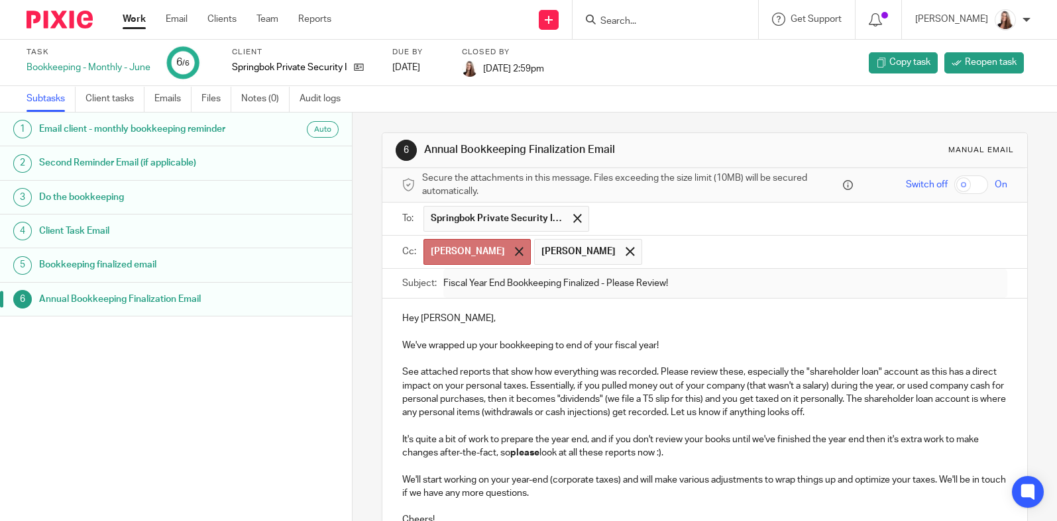
click at [515, 252] on span at bounding box center [519, 251] width 9 height 9
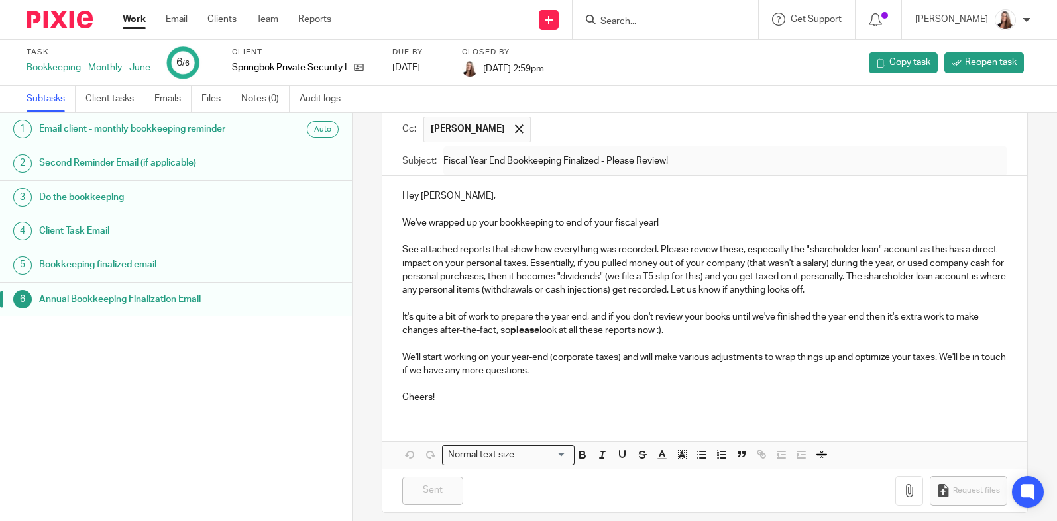
scroll to position [133, 0]
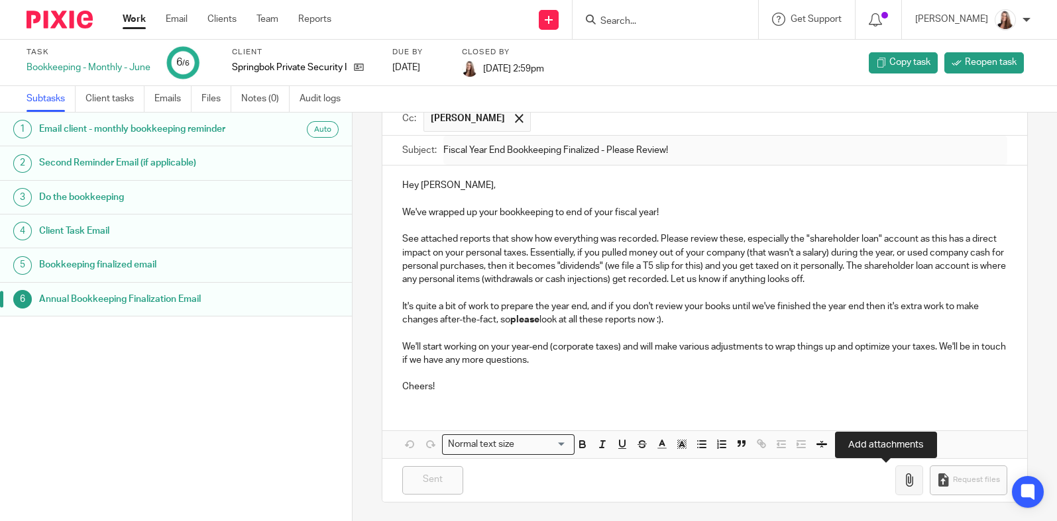
click at [902, 484] on icon "button" at bounding box center [908, 480] width 13 height 13
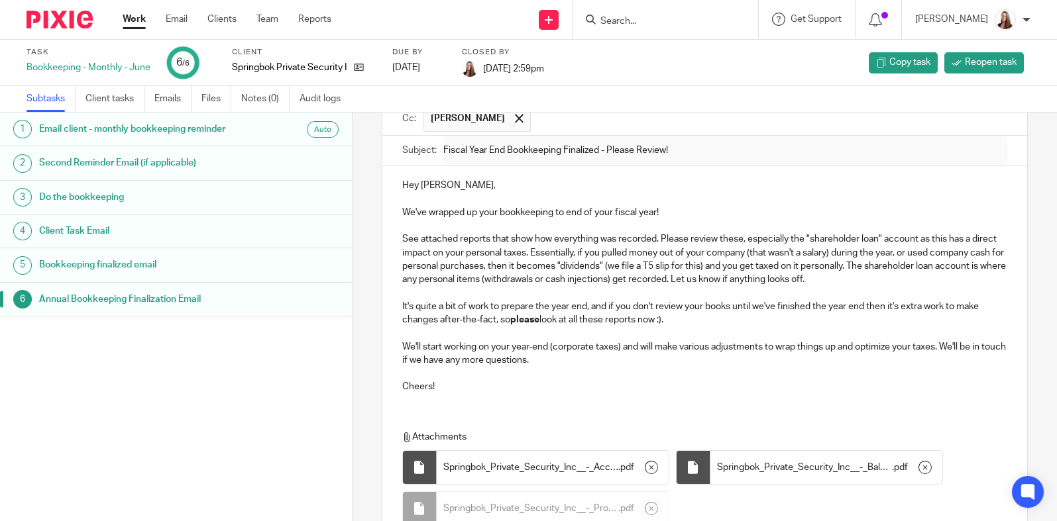
scroll to position [249, 0]
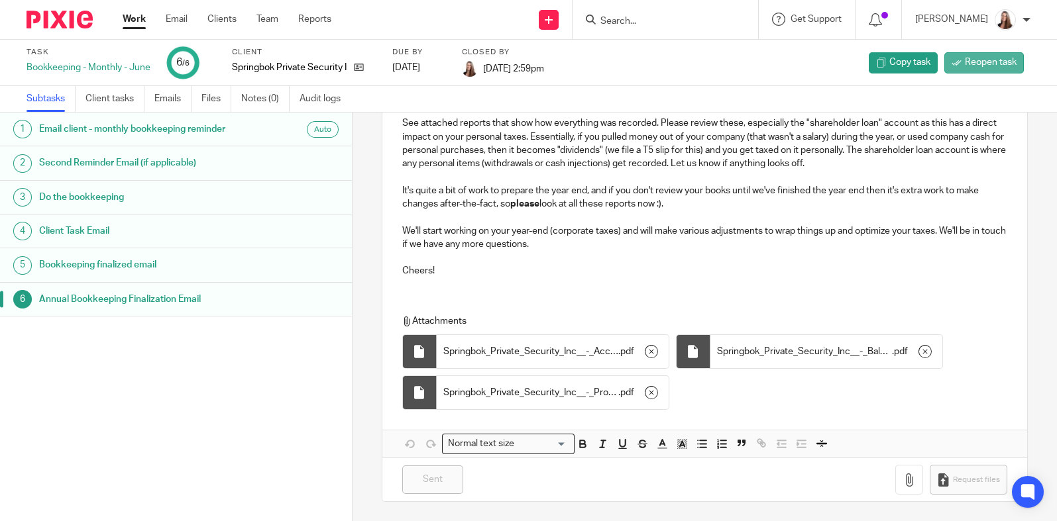
click at [965, 64] on span "Reopen task" at bounding box center [991, 62] width 52 height 13
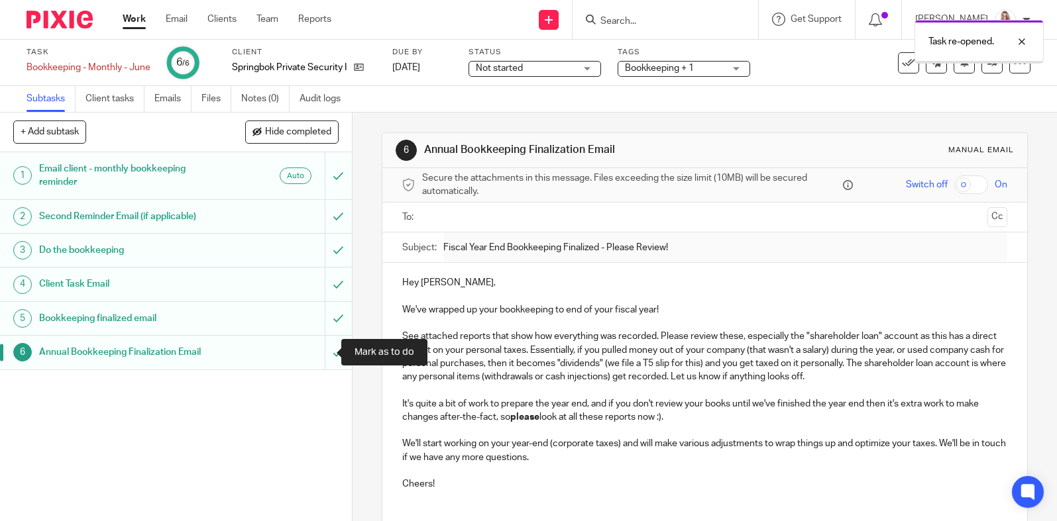
click at [319, 352] on input "submit" at bounding box center [176, 352] width 352 height 33
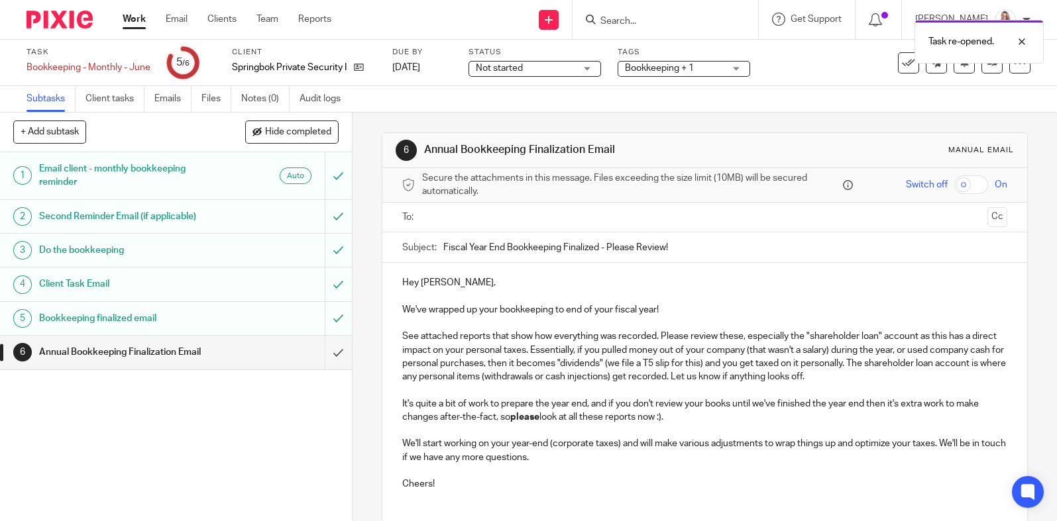
click at [490, 212] on input "text" at bounding box center [704, 217] width 555 height 15
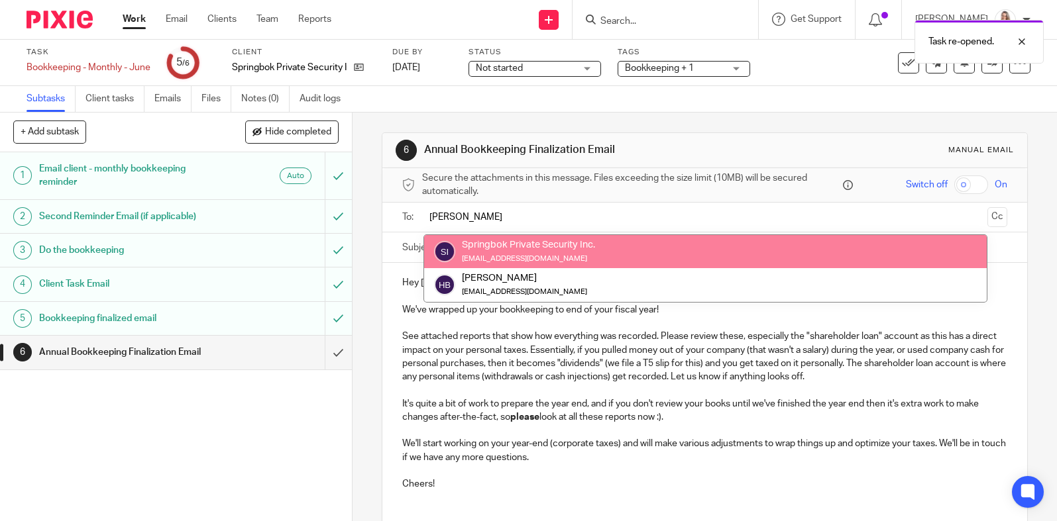
type input "hayden"
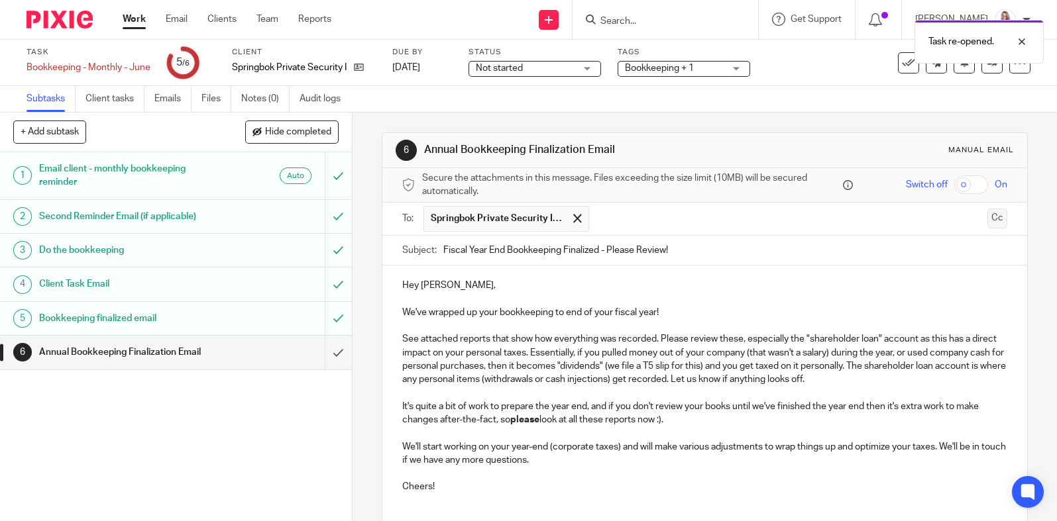
click at [987, 217] on button "Cc" at bounding box center [997, 219] width 20 height 20
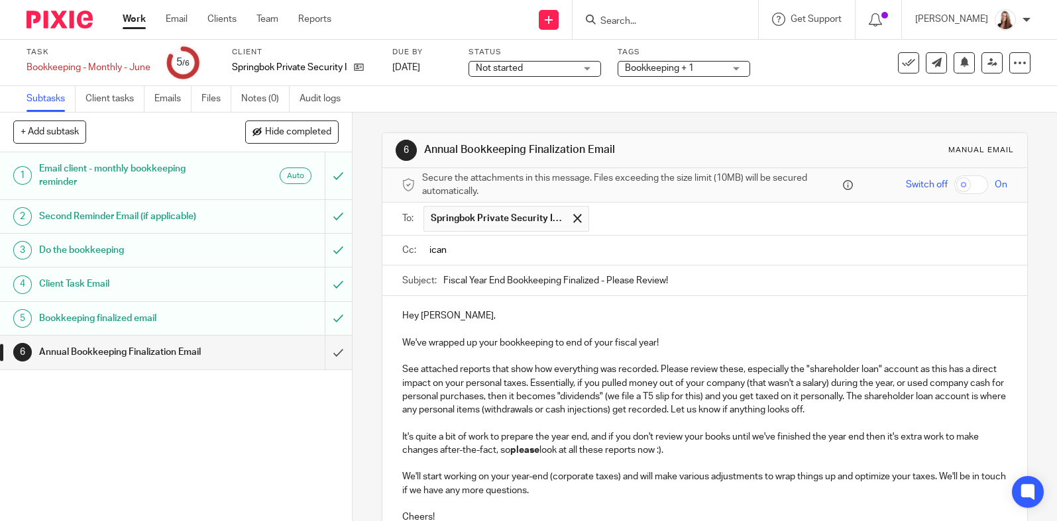
type input "icana"
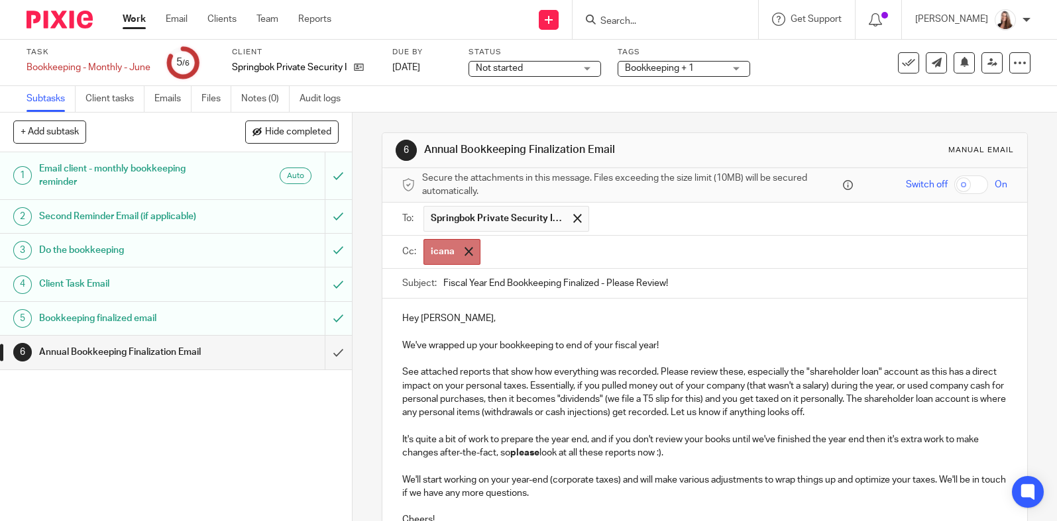
click at [468, 248] on span "icana" at bounding box center [451, 252] width 57 height 26
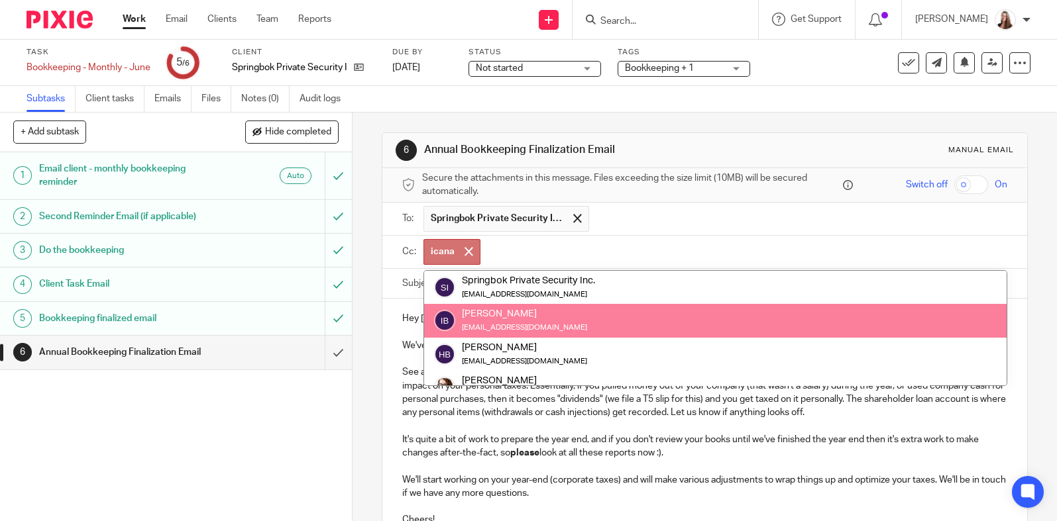
click at [543, 311] on div "Ivana Barroeta" at bounding box center [524, 313] width 125 height 13
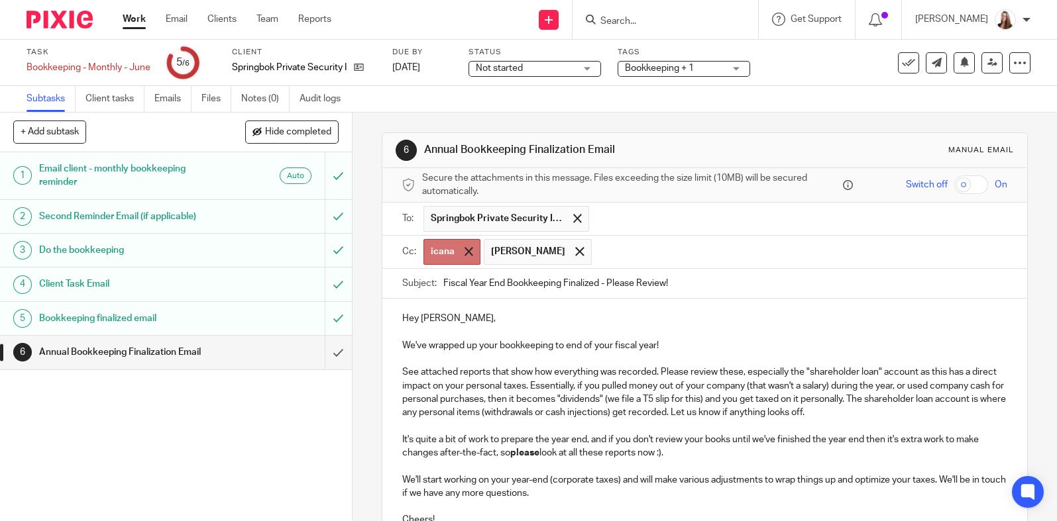
click at [469, 250] on div at bounding box center [468, 252] width 15 height 20
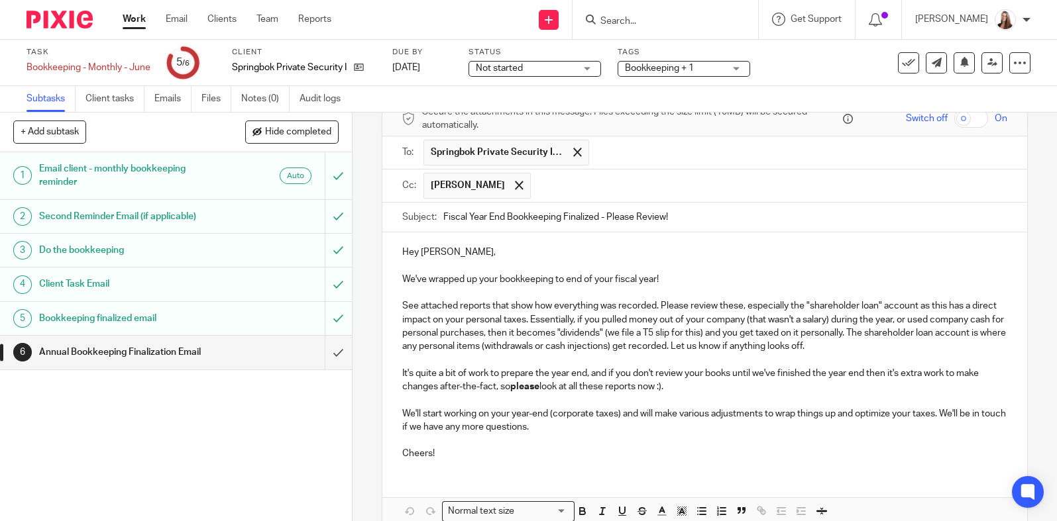
scroll to position [133, 0]
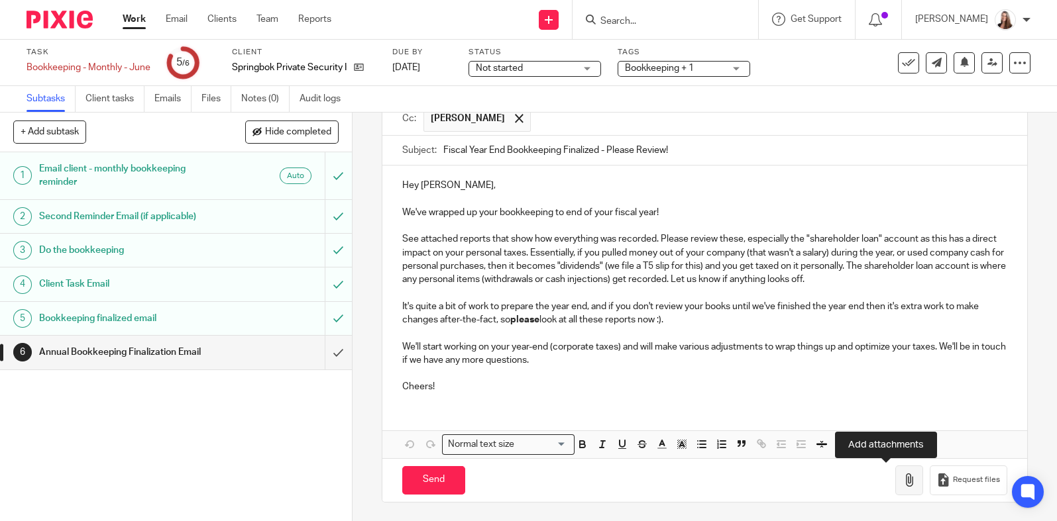
click at [895, 484] on button "button" at bounding box center [909, 481] width 28 height 30
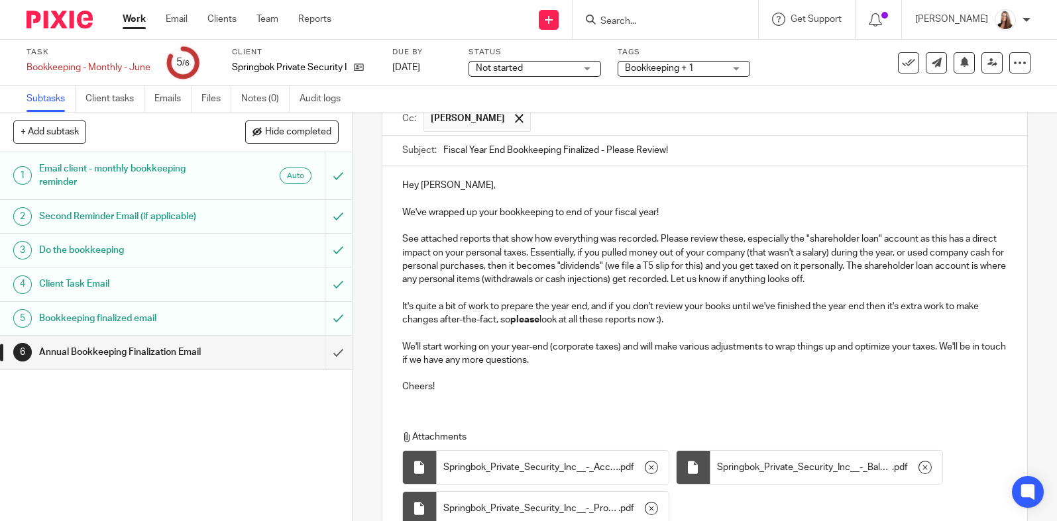
scroll to position [249, 0]
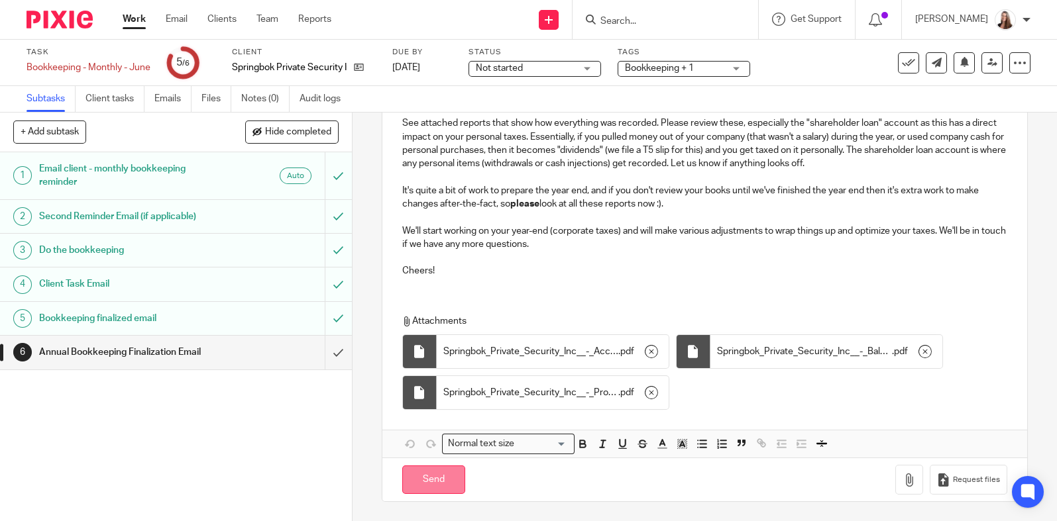
click at [418, 477] on input "Send" at bounding box center [433, 480] width 63 height 28
type input "Sent"
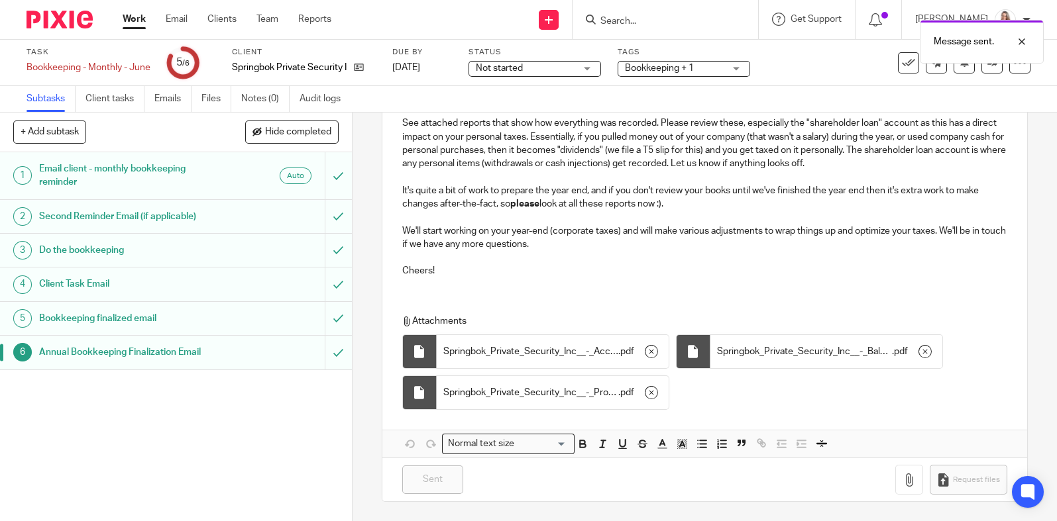
click at [808, 68] on div "Task Bookkeeping - Monthly - June Save Bookkeeping - Monthly - June 5 /6 Client…" at bounding box center [445, 63] width 837 height 32
click at [902, 64] on icon at bounding box center [908, 62] width 13 height 13
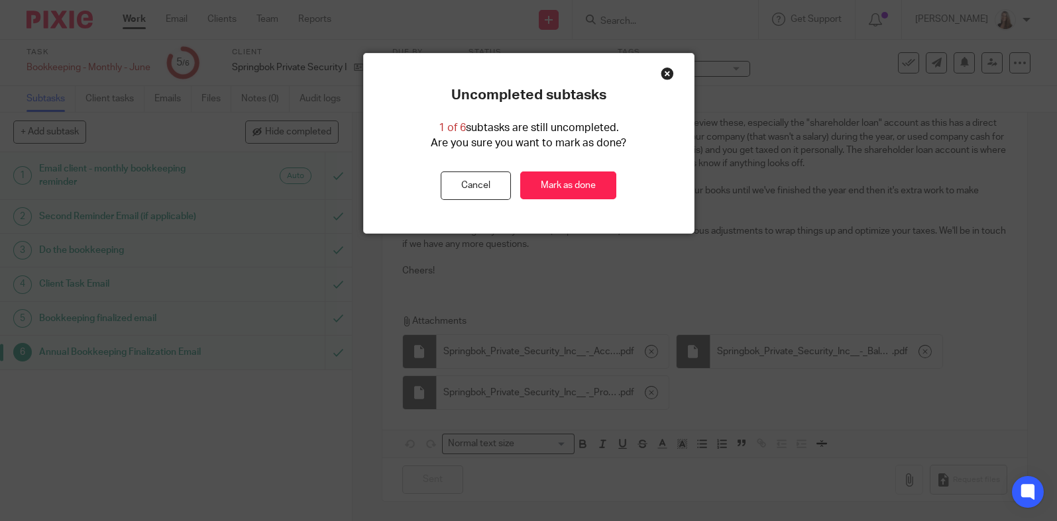
click at [666, 72] on div "Close this dialog window" at bounding box center [667, 73] width 13 height 13
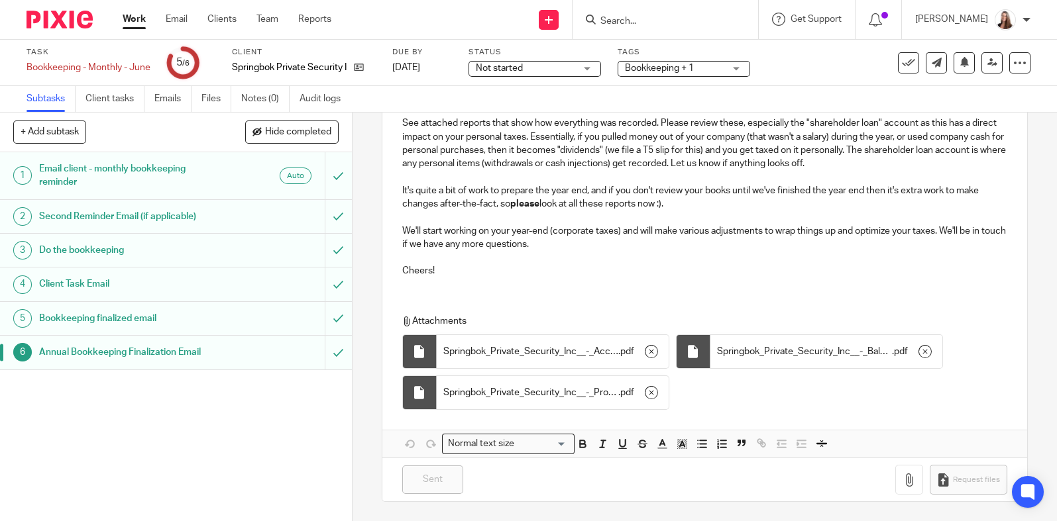
click at [171, 411] on div "1 Email client - monthly bookkeeping reminder Auto 2 Second Reminder Email (if …" at bounding box center [176, 336] width 352 height 369
click at [324, 352] on input "submit" at bounding box center [176, 352] width 352 height 33
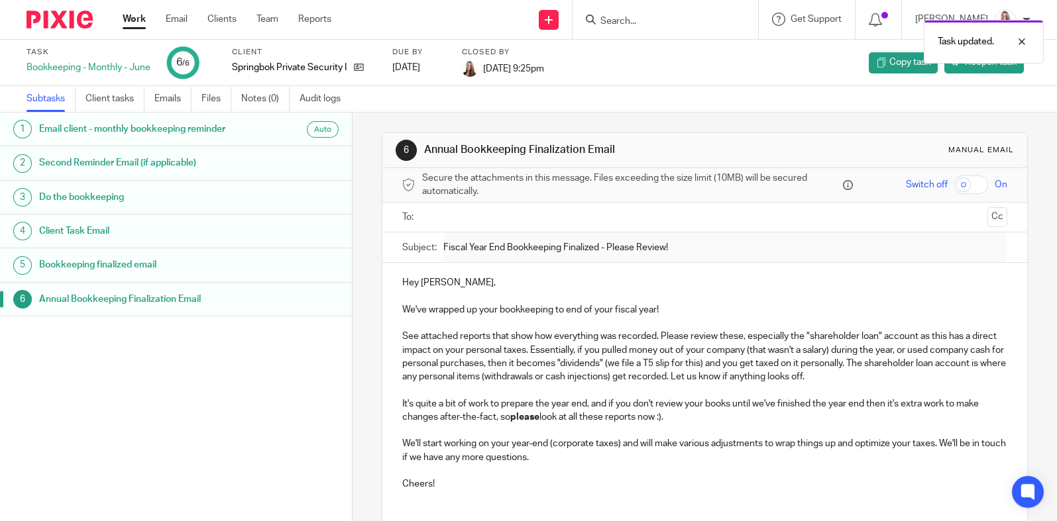
click at [129, 18] on link "Work" at bounding box center [134, 19] width 23 height 13
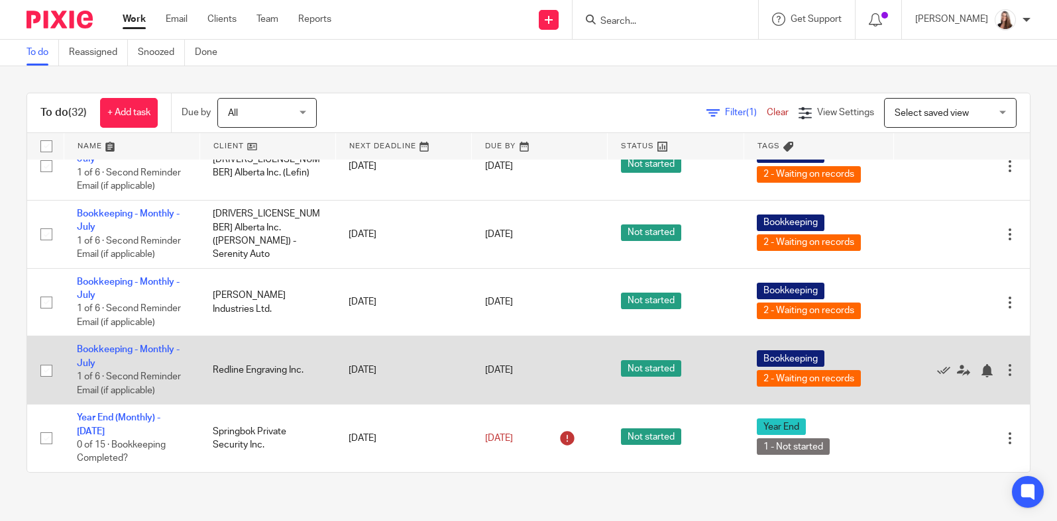
scroll to position [2143, 0]
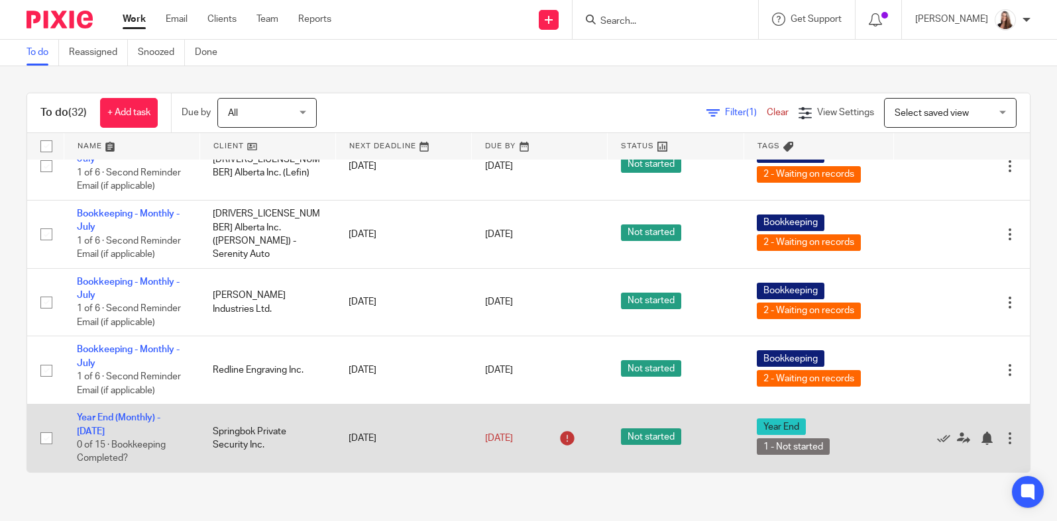
click at [43, 439] on input "checkbox" at bounding box center [46, 438] width 25 height 25
checkbox input "true"
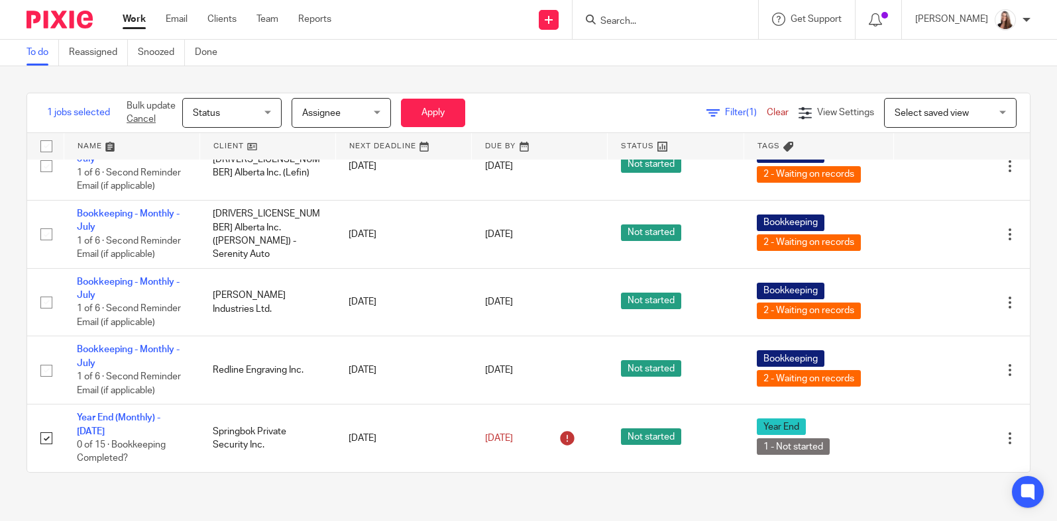
click at [627, 17] on input "Search" at bounding box center [658, 22] width 119 height 12
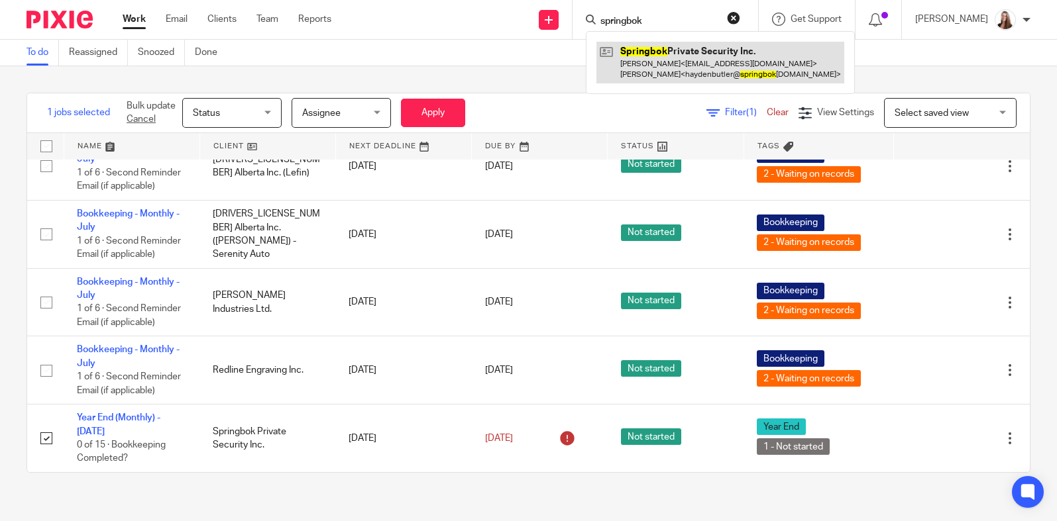
type input "springbok"
click at [672, 54] on link at bounding box center [720, 62] width 248 height 41
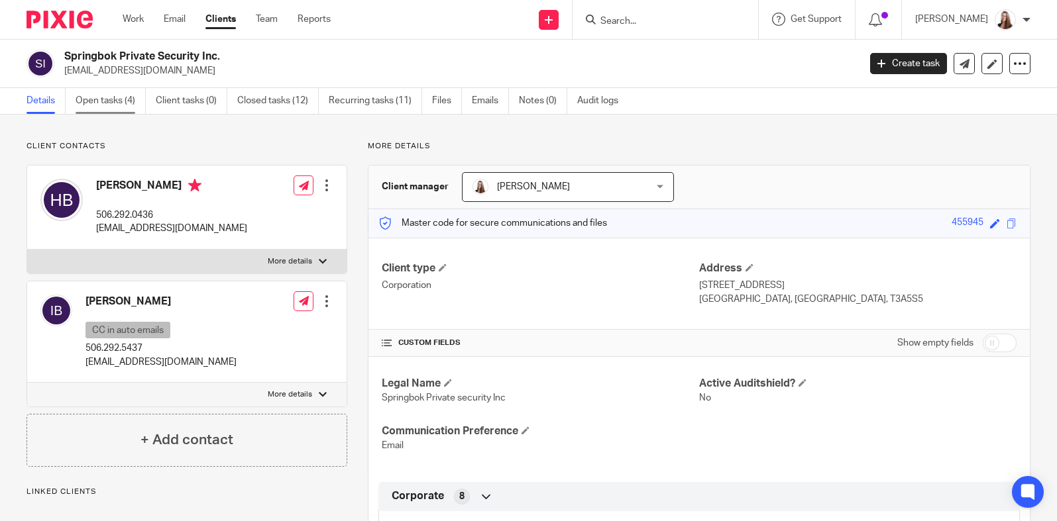
click at [96, 105] on link "Open tasks (4)" at bounding box center [111, 101] width 70 height 26
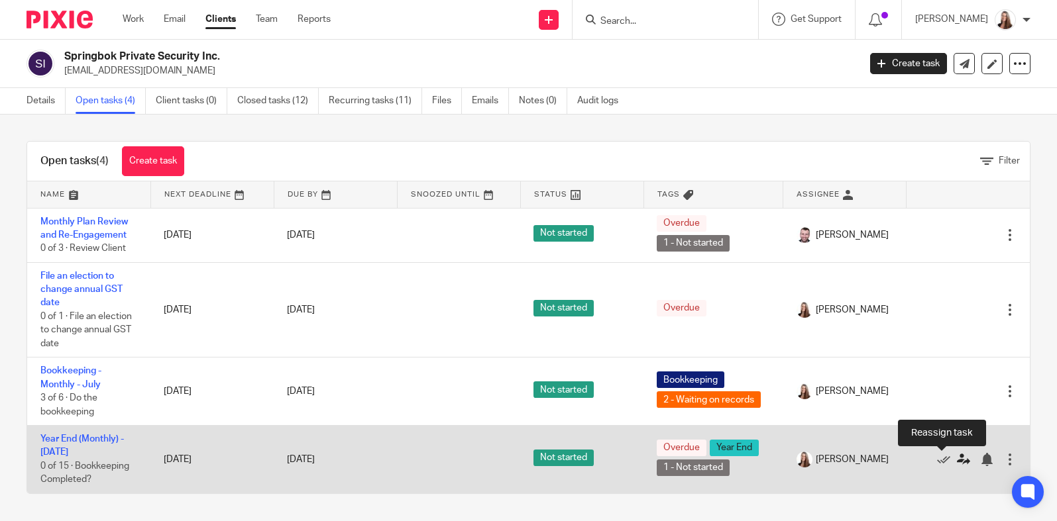
click at [957, 456] on icon at bounding box center [963, 459] width 13 height 13
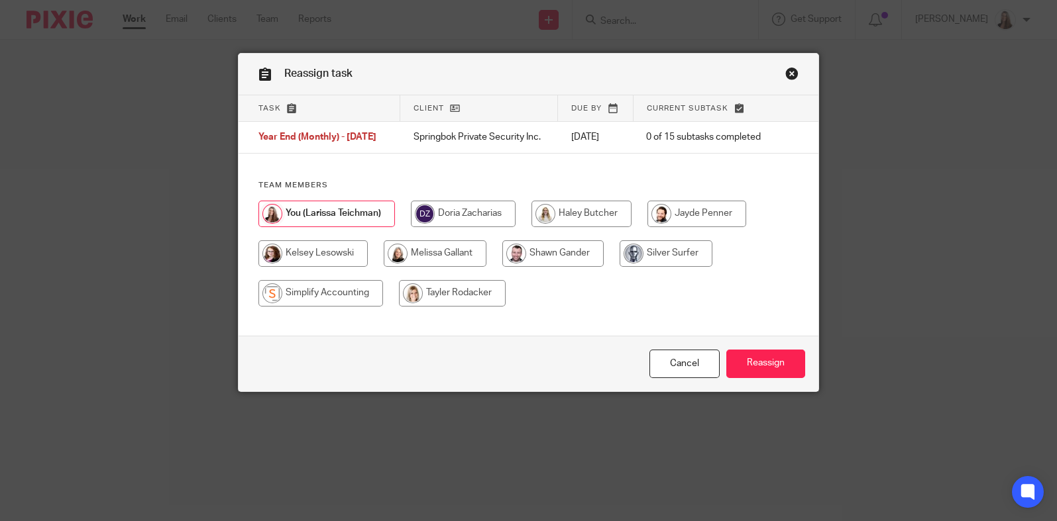
click at [411, 304] on input "radio" at bounding box center [452, 293] width 107 height 27
radio input "true"
click at [759, 360] on input "Reassign" at bounding box center [765, 364] width 79 height 28
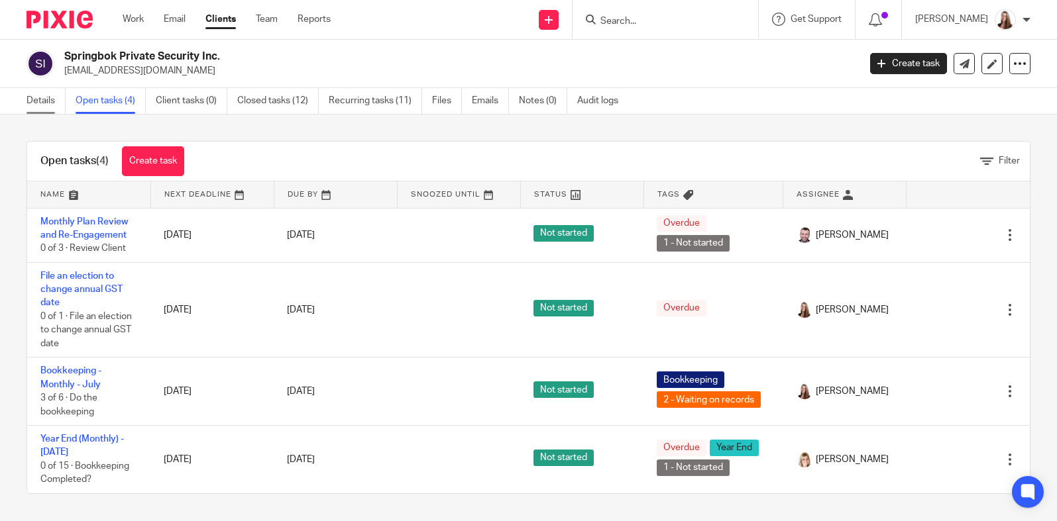
click at [46, 101] on link "Details" at bounding box center [46, 101] width 39 height 26
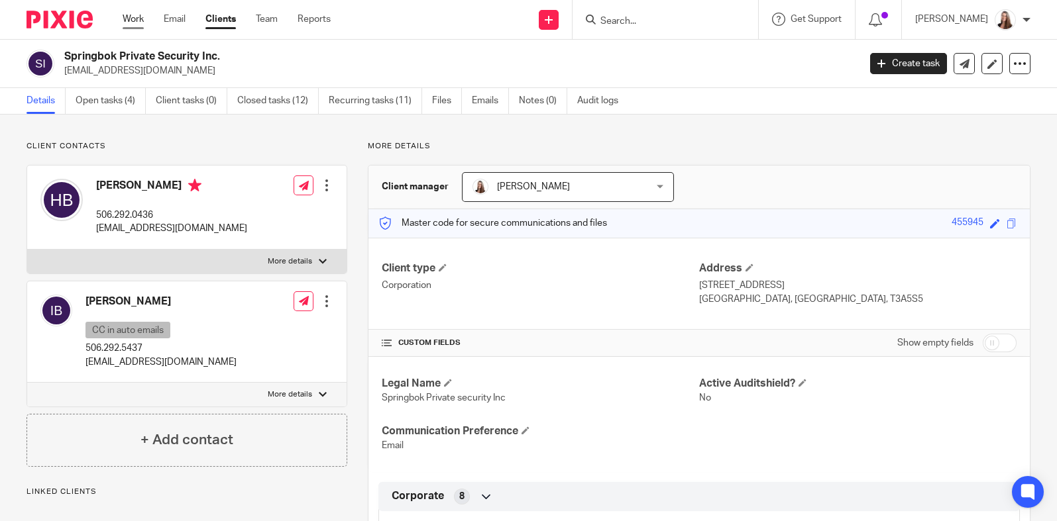
click at [131, 13] on link "Work" at bounding box center [133, 19] width 21 height 13
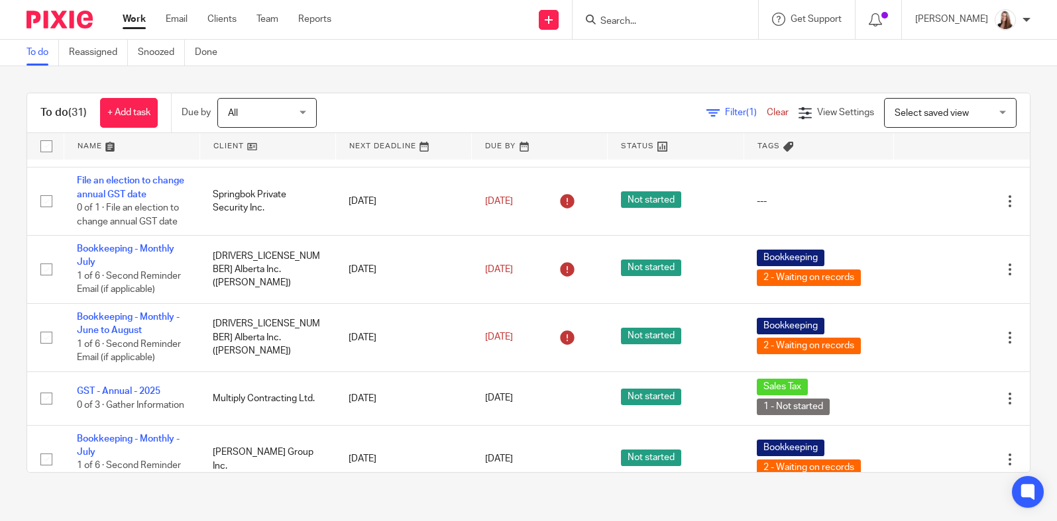
scroll to position [1242, 0]
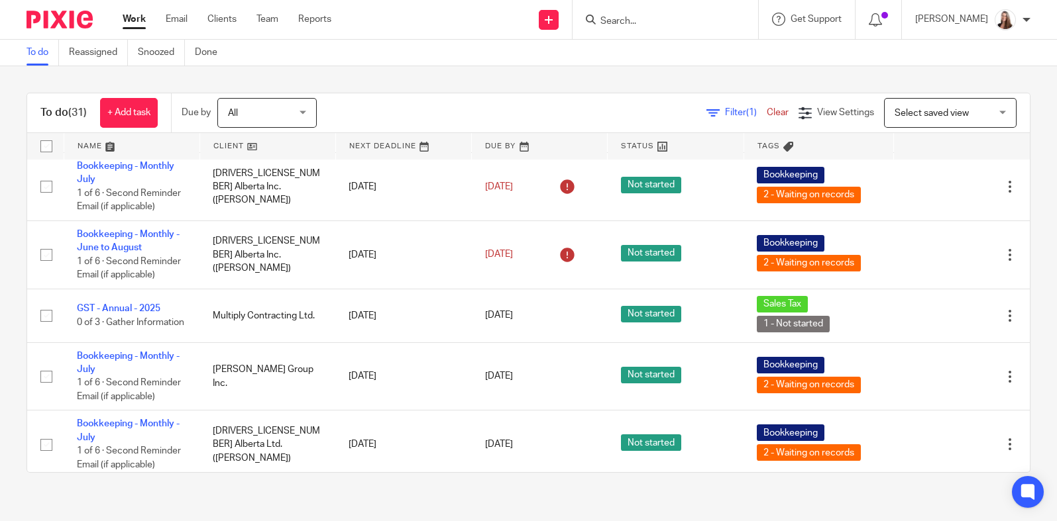
click at [221, 138] on link at bounding box center [267, 146] width 135 height 27
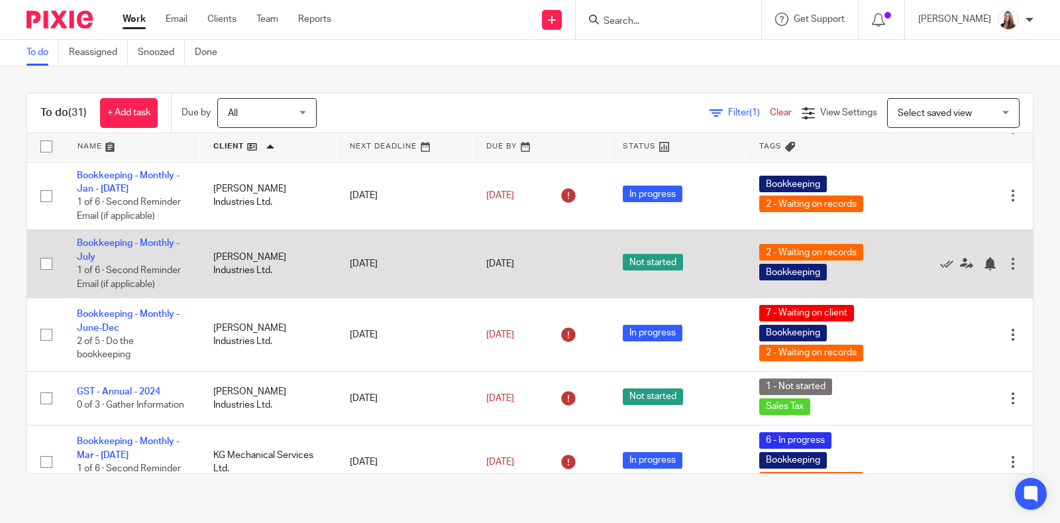
scroll to position [662, 0]
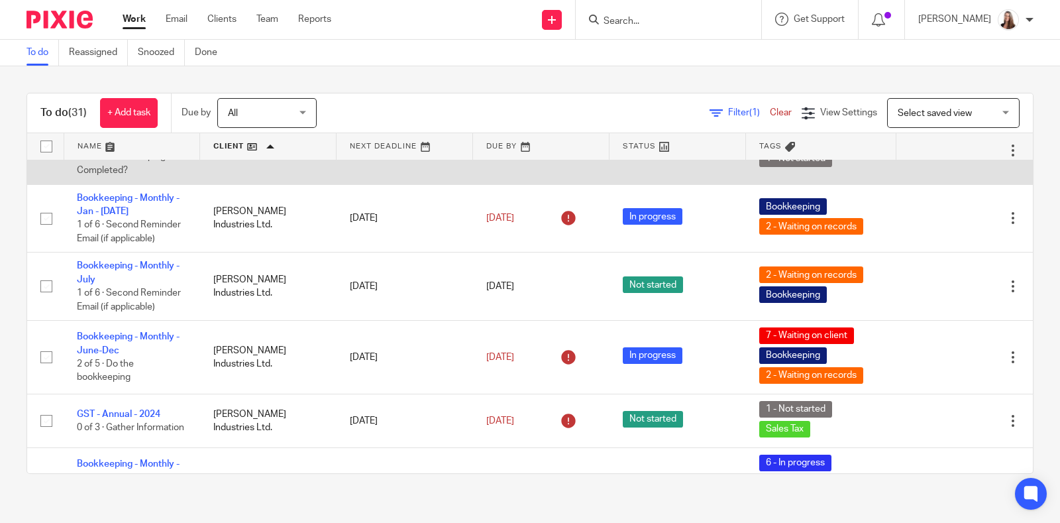
click at [46, 163] on input "checkbox" at bounding box center [46, 150] width 25 height 25
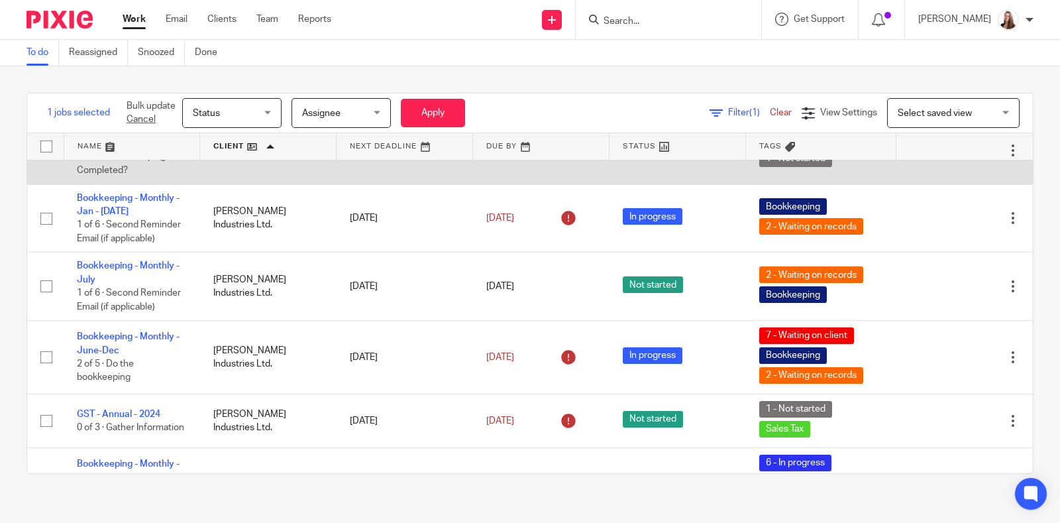
click at [46, 163] on input "checkbox" at bounding box center [46, 150] width 25 height 25
checkbox input "false"
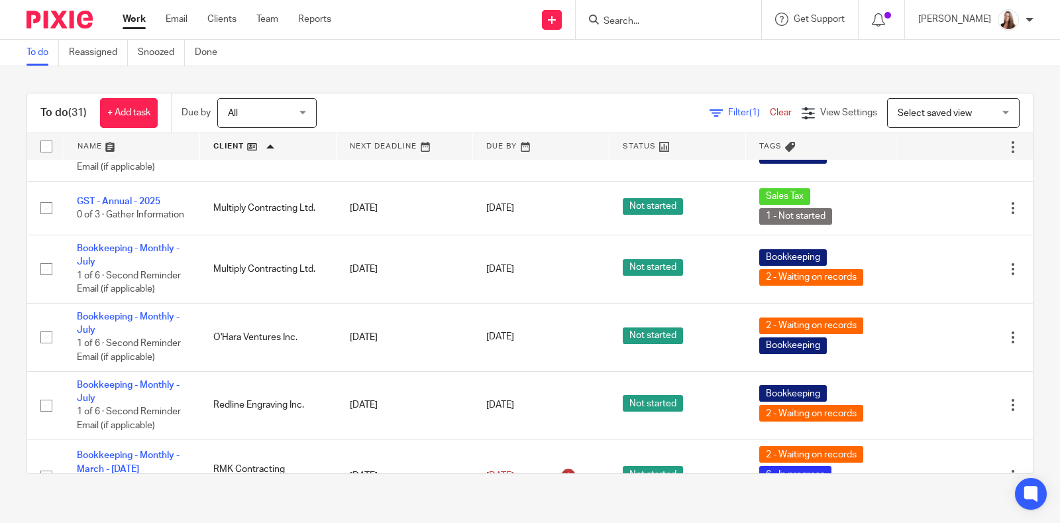
scroll to position [1408, 0]
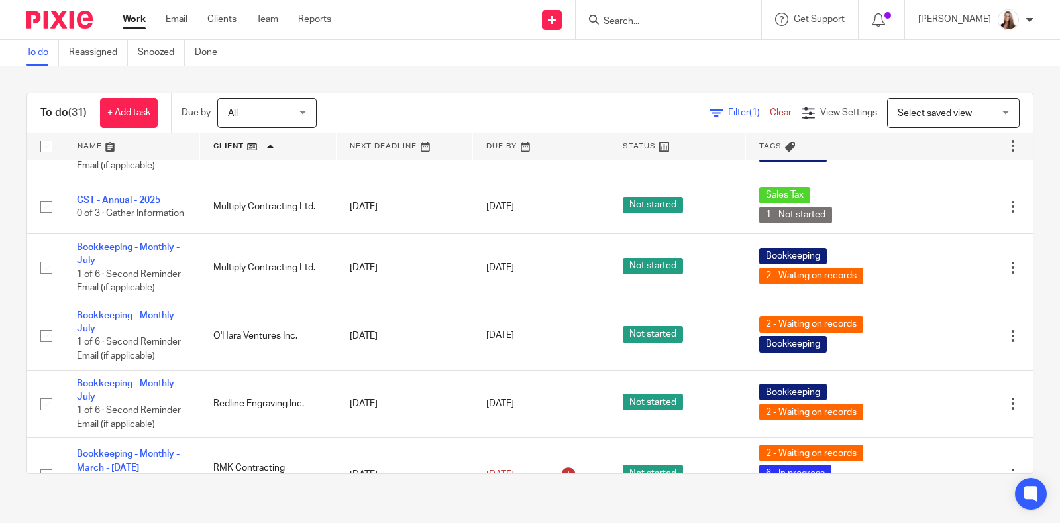
click at [117, 111] on td "Bookkeeping - Monthly - May to Jun 0 of 6 · Email client - monthly bookkeeping …" at bounding box center [132, 70] width 136 height 81
click at [127, 62] on link "Bookkeeping - Monthly - May to Jun" at bounding box center [128, 50] width 103 height 23
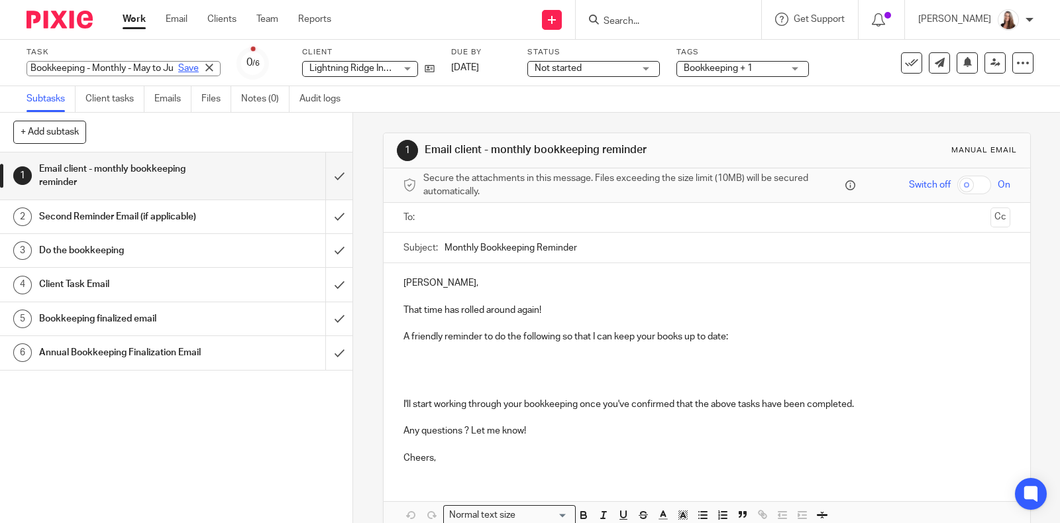
click at [161, 68] on div "Bookkeeping - Monthly - May to Jun Save Bookkeeping - Monthly - May to Jun" at bounding box center [124, 68] width 194 height 15
click at [126, 67] on input "Bookkeeping - Monthly - May to Jun" at bounding box center [124, 68] width 194 height 15
click at [113, 66] on input "Bookkeeping - Monthly - May to Jun" at bounding box center [124, 68] width 194 height 15
click at [161, 71] on div "Bookkeeping - Monthly - May to Jun Save" at bounding box center [124, 68] width 194 height 15
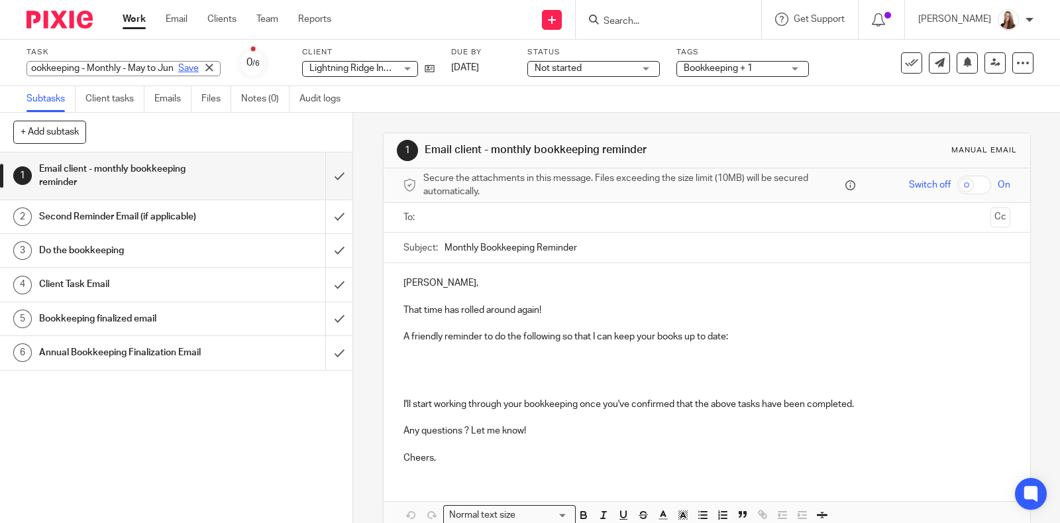
drag, startPoint x: 139, startPoint y: 66, endPoint x: 150, endPoint y: 66, distance: 11.3
click at [140, 66] on input "Bookkeeping - Monthly - May to Jun" at bounding box center [124, 68] width 194 height 15
click at [144, 64] on input "Bookkeeping - Monthly - May to Jun" at bounding box center [124, 68] width 194 height 15
click at [142, 66] on input "Bookkeeping - Monthly - May to Jun" at bounding box center [124, 68] width 194 height 15
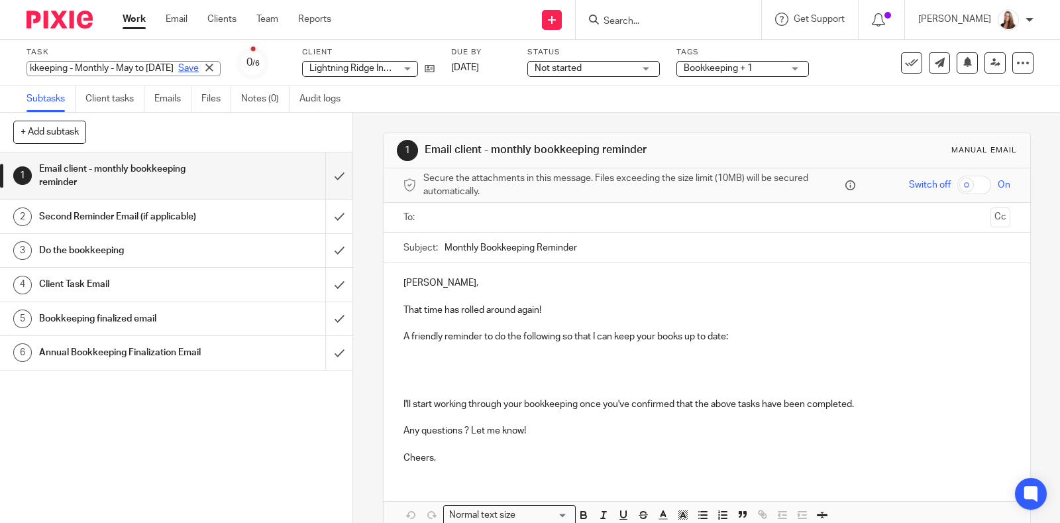
type input "Bookkeeping - Monthly - May to [DATE]"
click at [178, 64] on link "Save" at bounding box center [188, 68] width 21 height 13
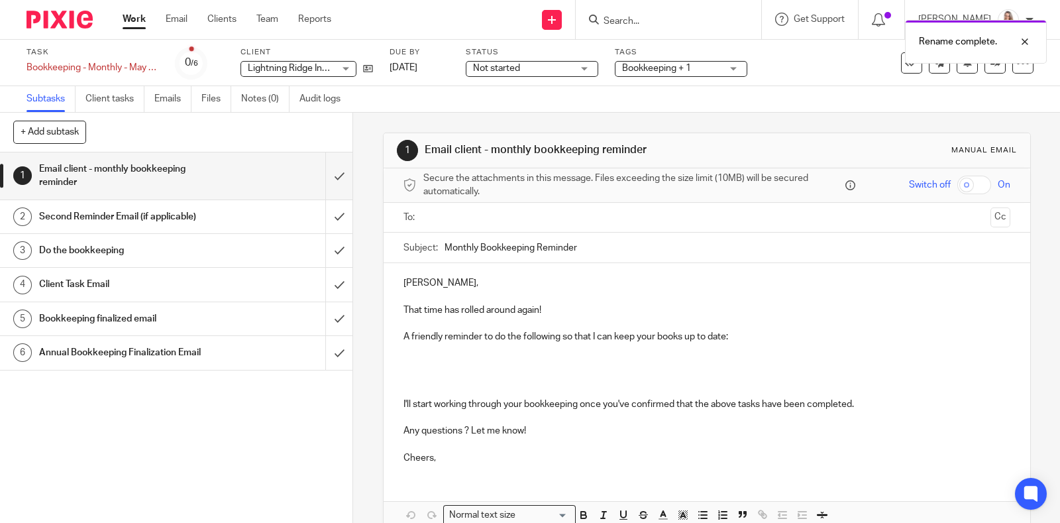
click at [126, 26] on link "Work" at bounding box center [134, 19] width 23 height 13
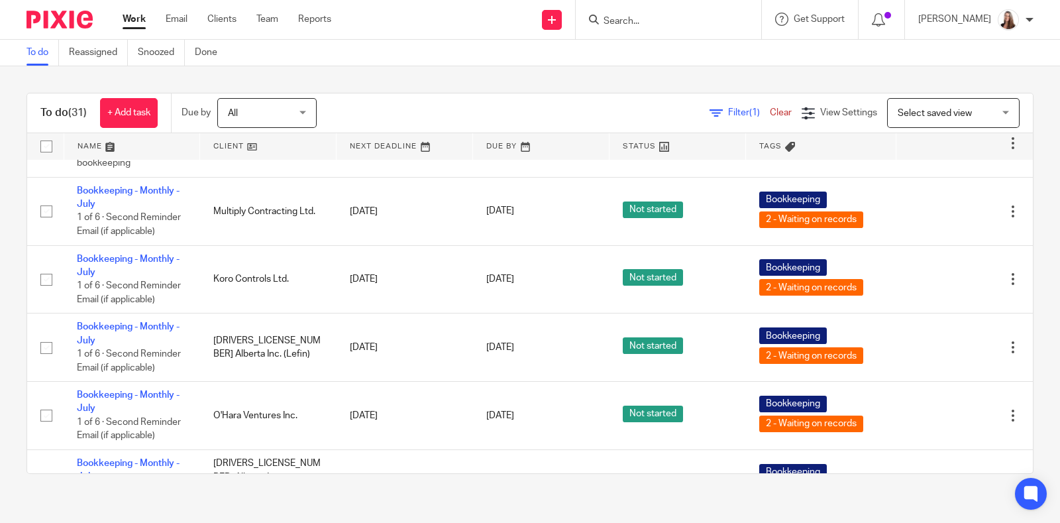
scroll to position [1822, 0]
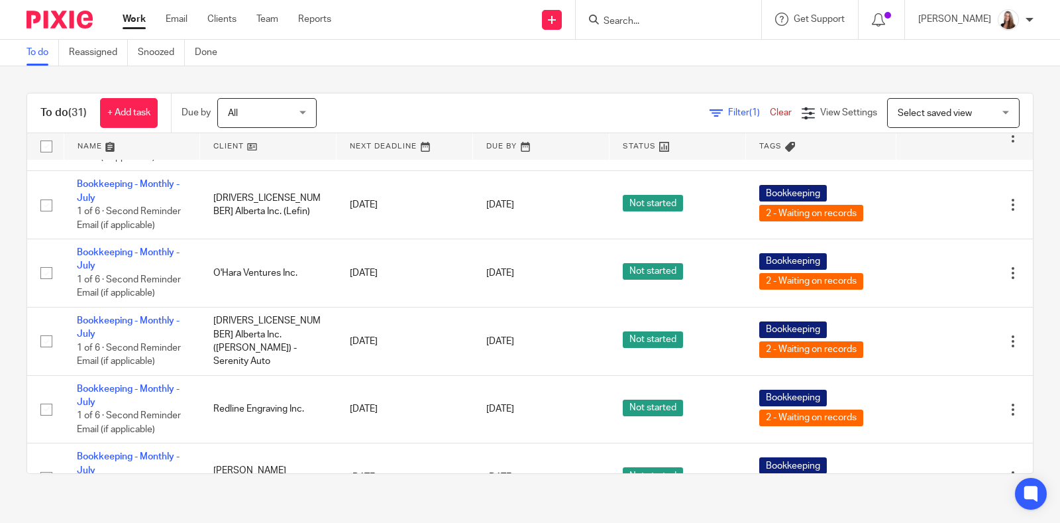
click at [227, 141] on link at bounding box center [268, 146] width 136 height 27
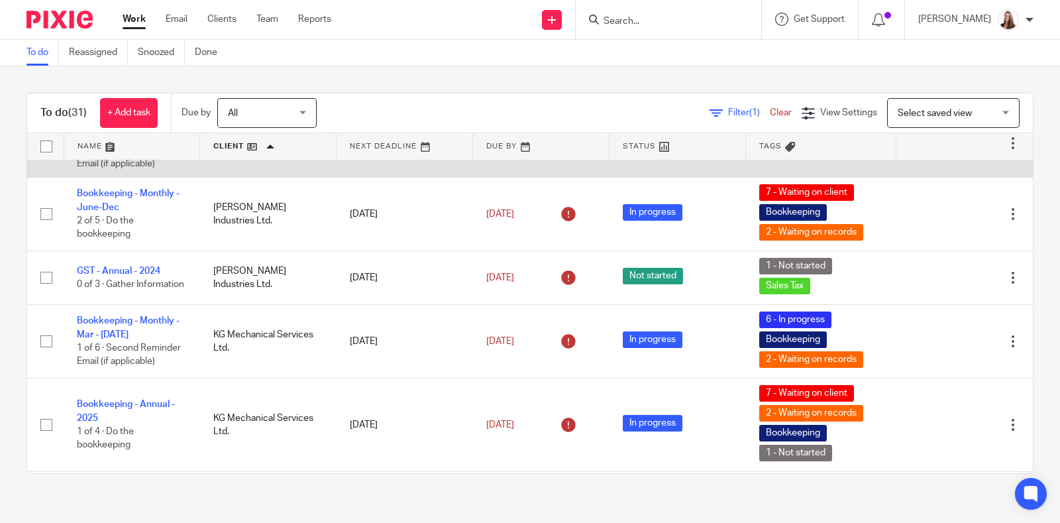
scroll to position [828, 0]
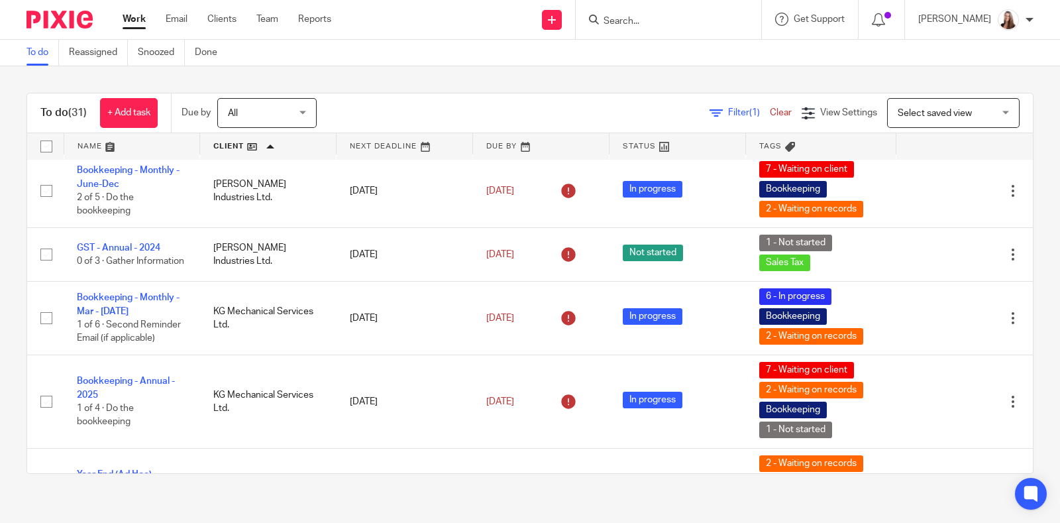
click at [1006, 127] on div at bounding box center [1012, 119] width 13 height 13
click at [967, 282] on span "Delete" at bounding box center [959, 286] width 28 height 9
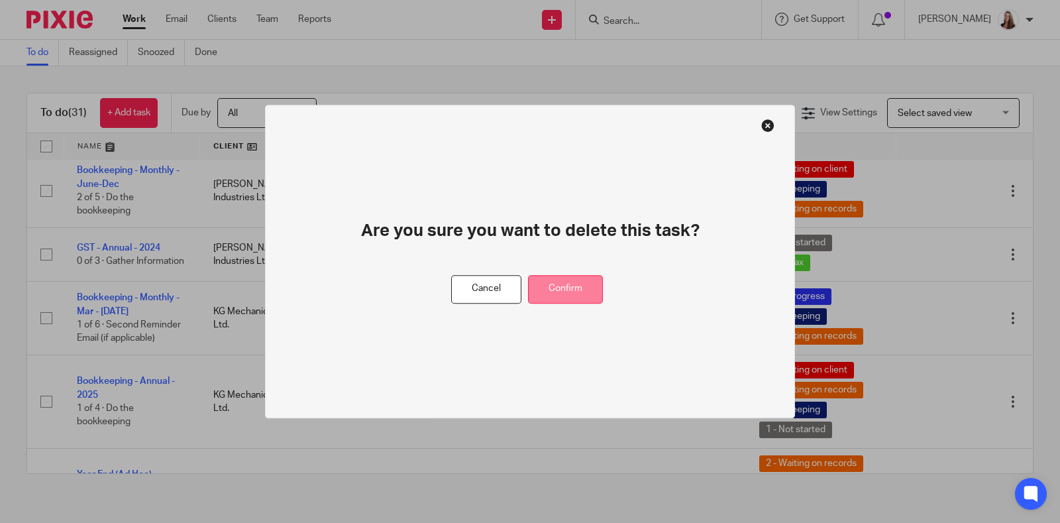
click at [585, 288] on button "Confirm" at bounding box center [565, 289] width 75 height 28
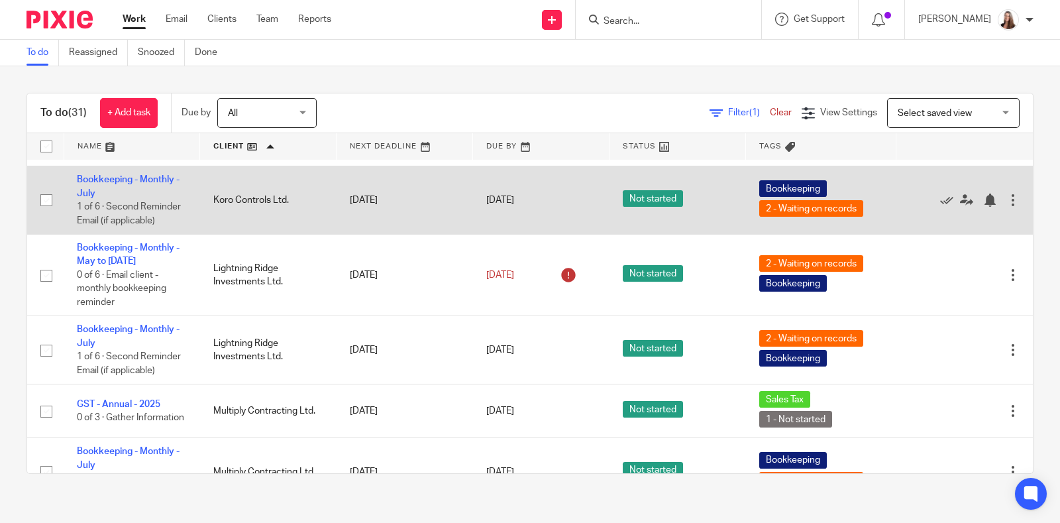
scroll to position [1159, 0]
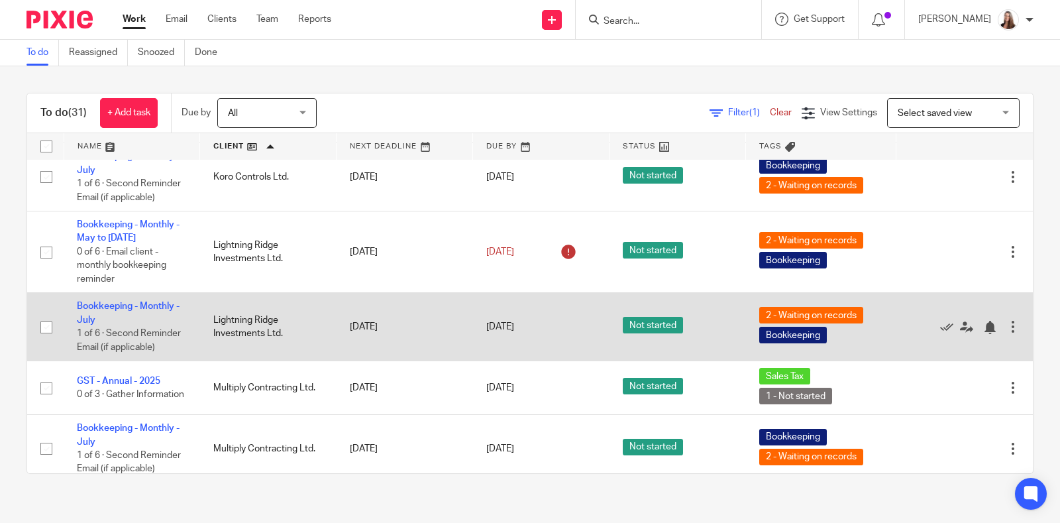
click at [1006, 333] on div at bounding box center [1012, 326] width 13 height 13
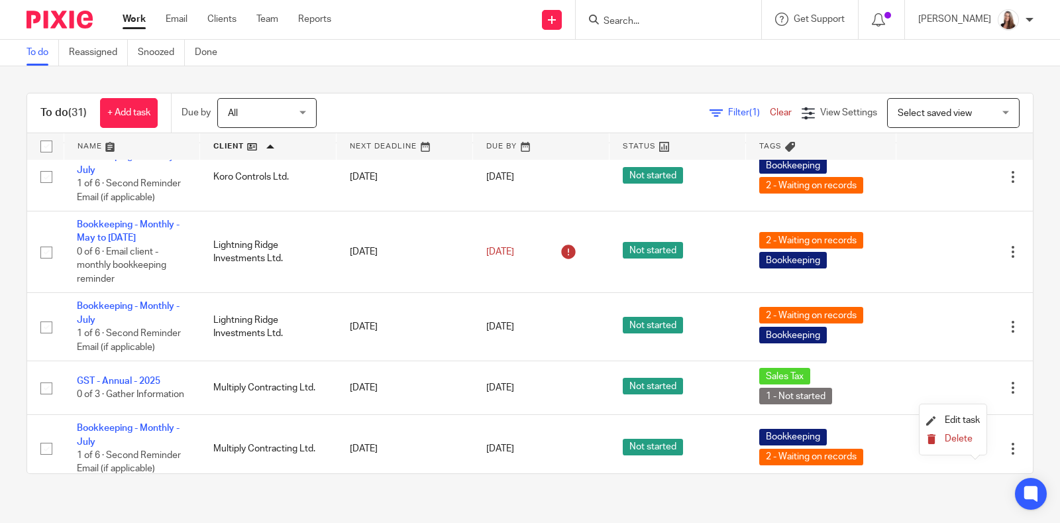
click at [948, 442] on span "Delete" at bounding box center [959, 438] width 28 height 9
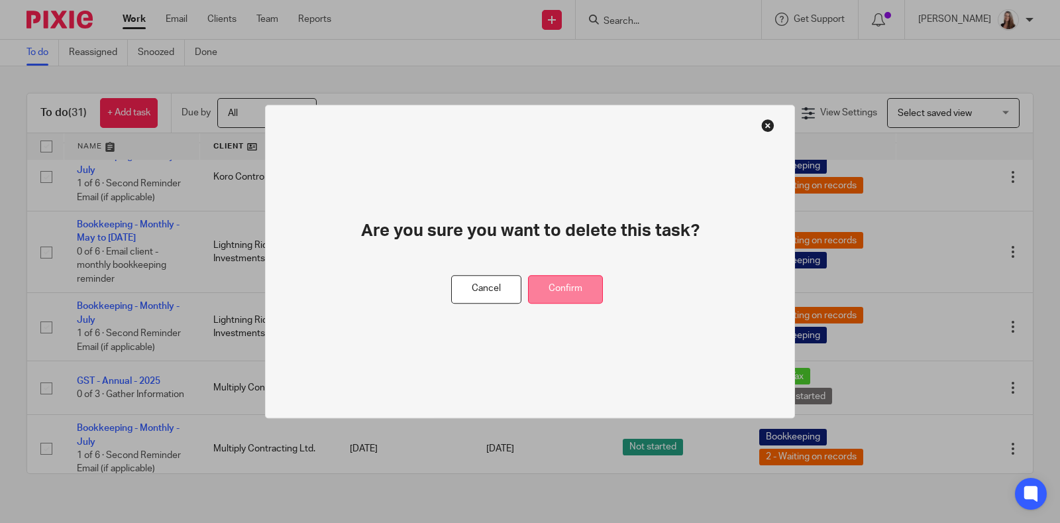
click at [545, 288] on button "Confirm" at bounding box center [565, 289] width 75 height 28
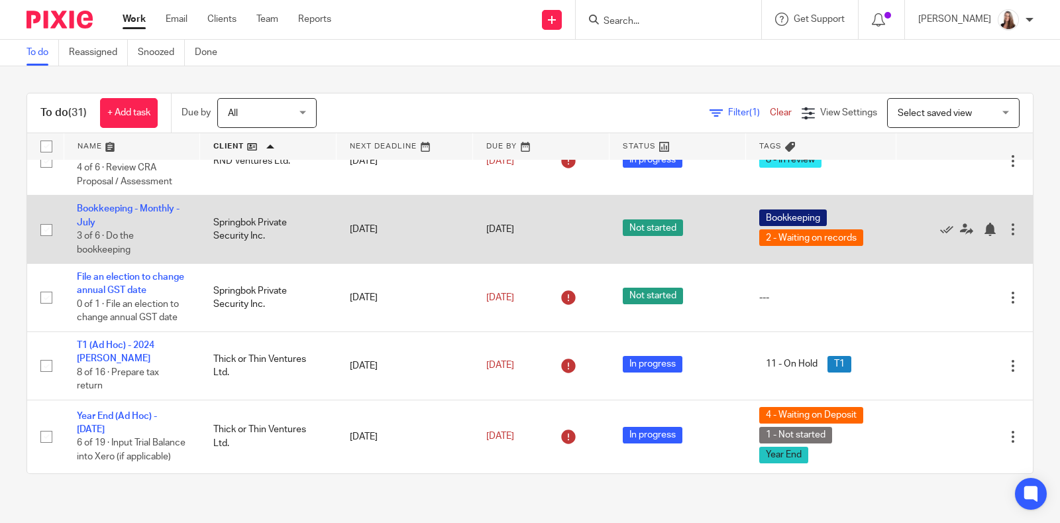
scroll to position [1822, 0]
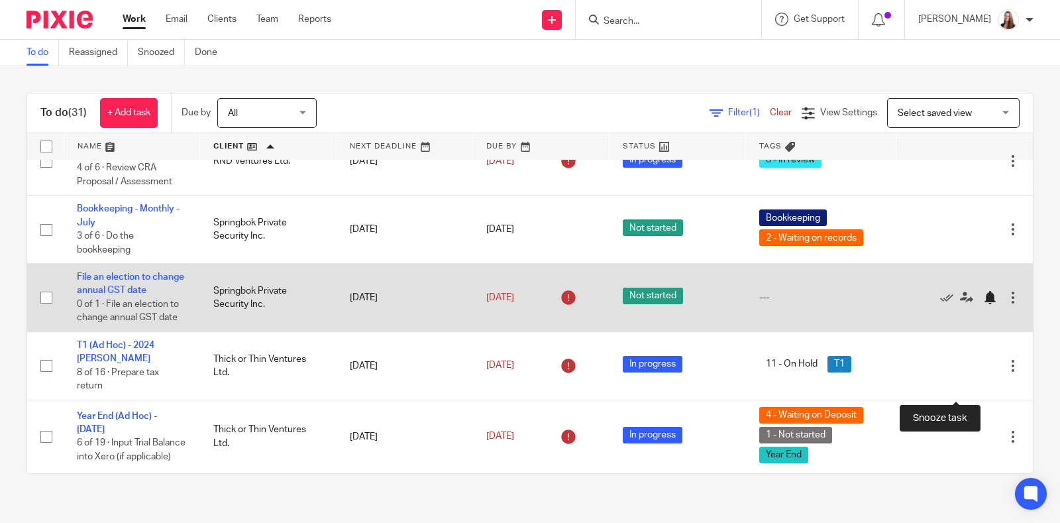
click at [983, 304] on div at bounding box center [989, 297] width 13 height 13
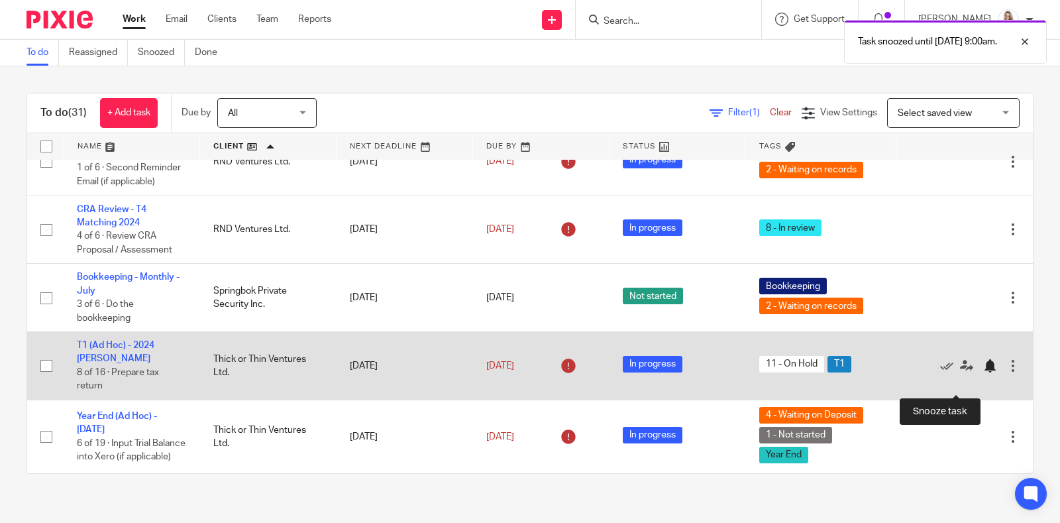
click at [983, 372] on div at bounding box center [989, 365] width 13 height 13
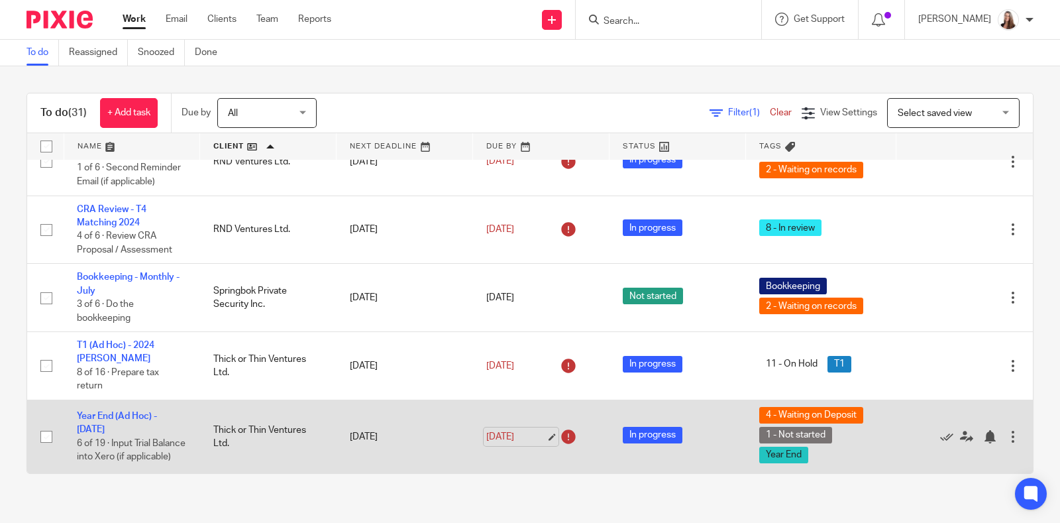
scroll to position [1788, 0]
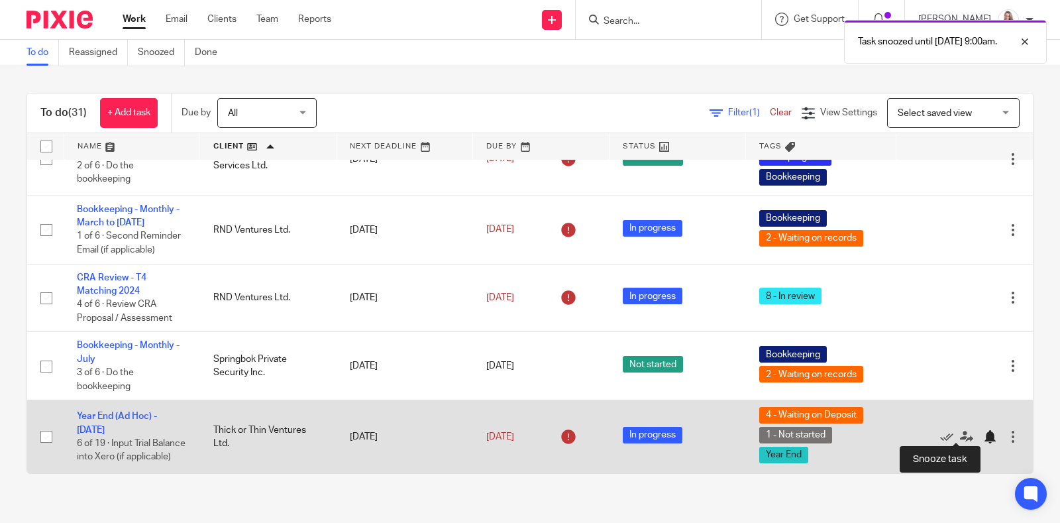
click at [983, 431] on div at bounding box center [989, 436] width 13 height 13
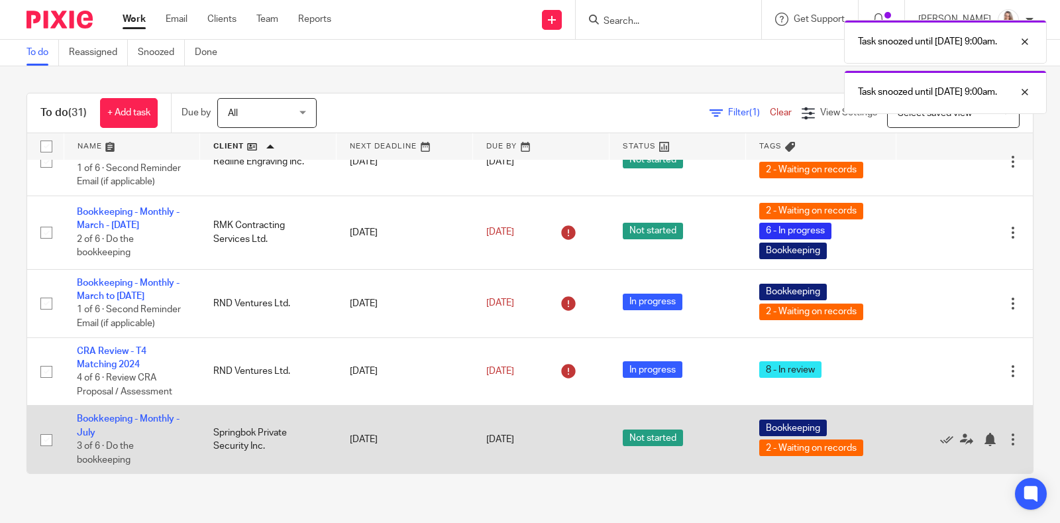
scroll to position [1705, 0]
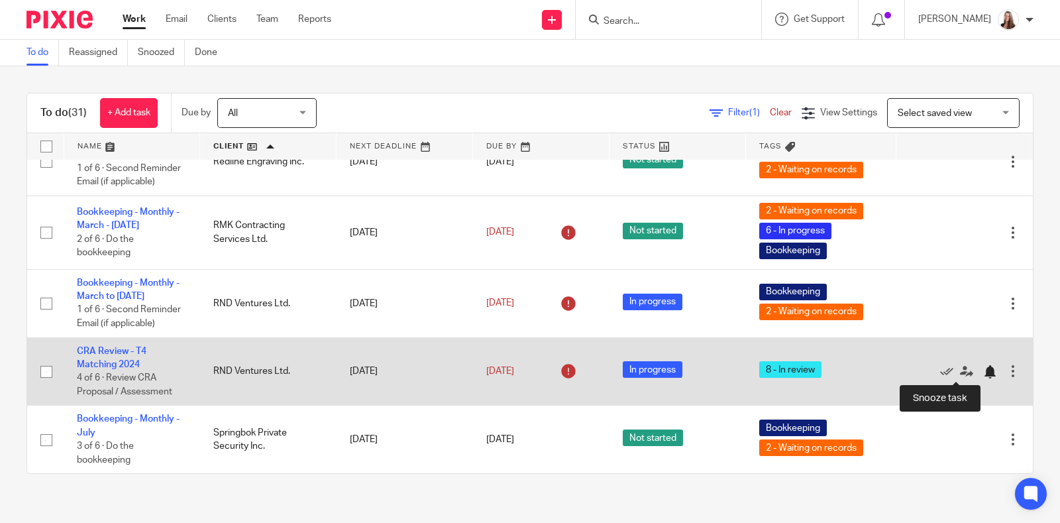
click at [983, 370] on div at bounding box center [989, 371] width 13 height 13
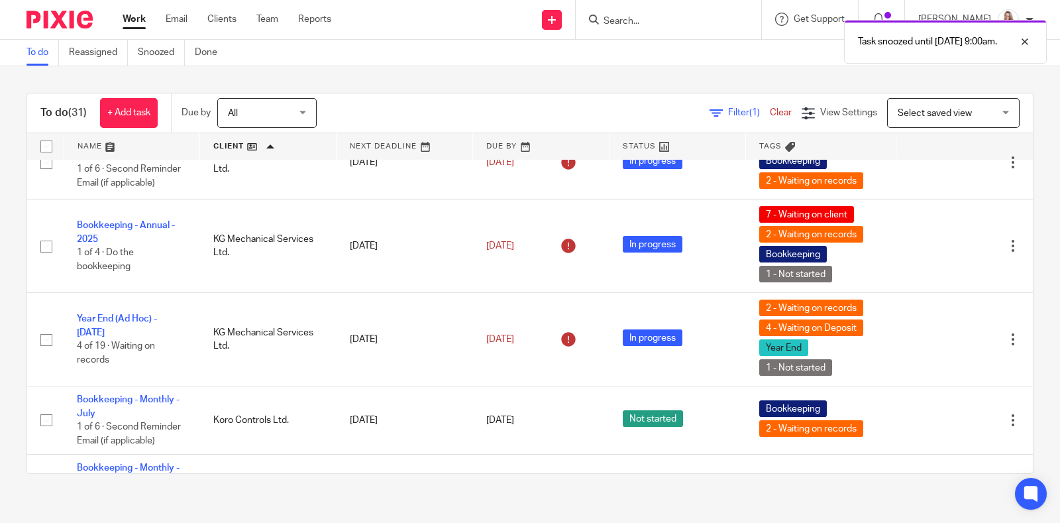
scroll to position [892, 0]
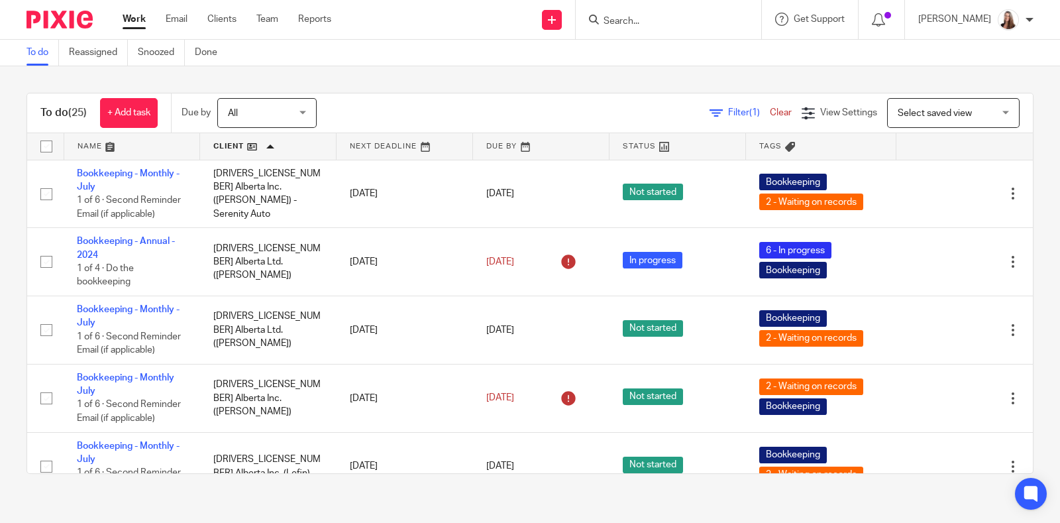
click at [226, 138] on link at bounding box center [268, 146] width 136 height 27
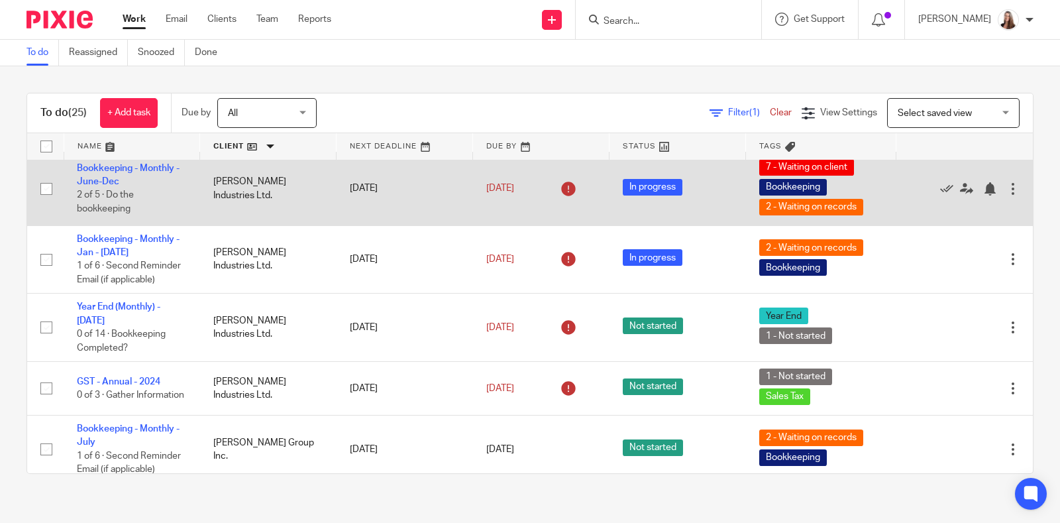
scroll to position [911, 0]
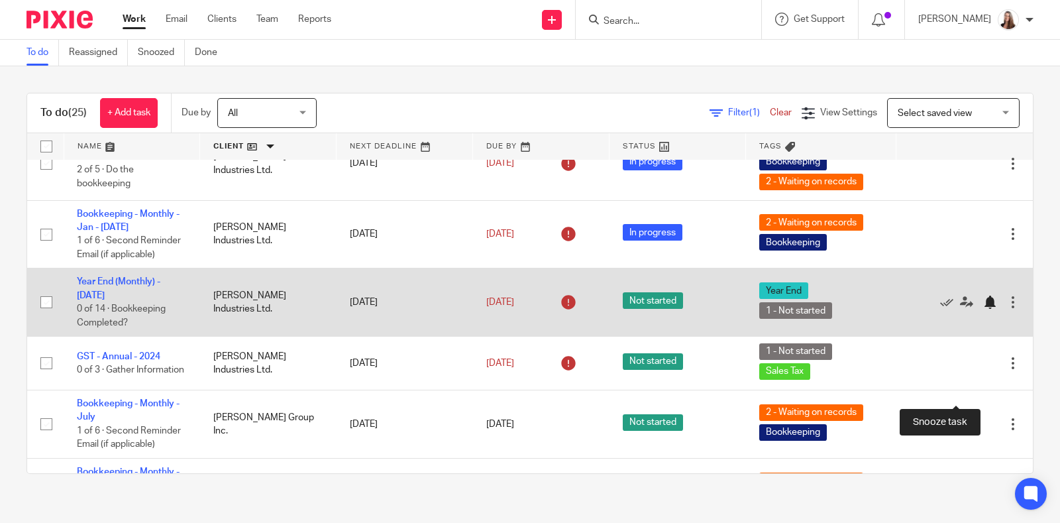
click at [983, 309] on div at bounding box center [989, 301] width 13 height 13
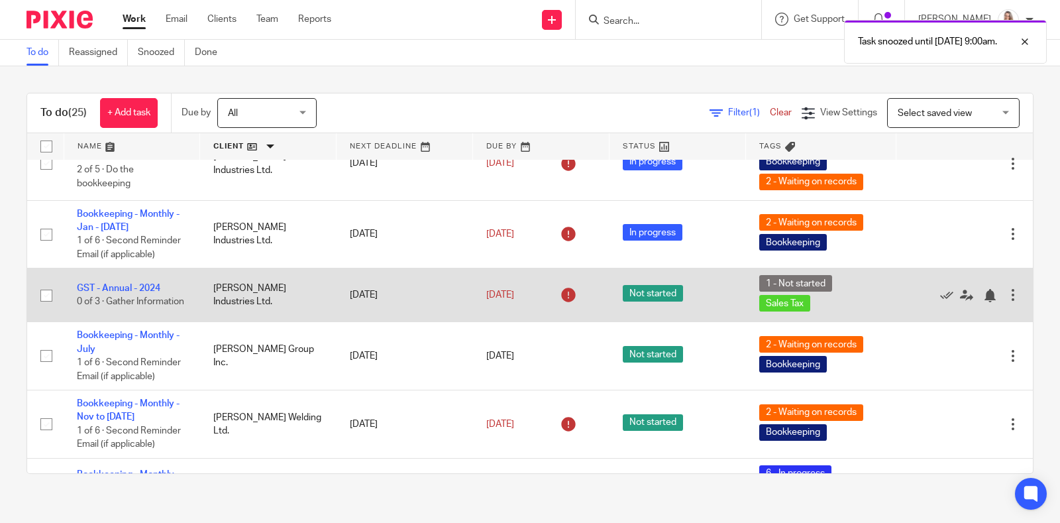
click at [1006, 301] on div at bounding box center [1012, 294] width 13 height 13
click at [983, 301] on div at bounding box center [993, 294] width 20 height 13
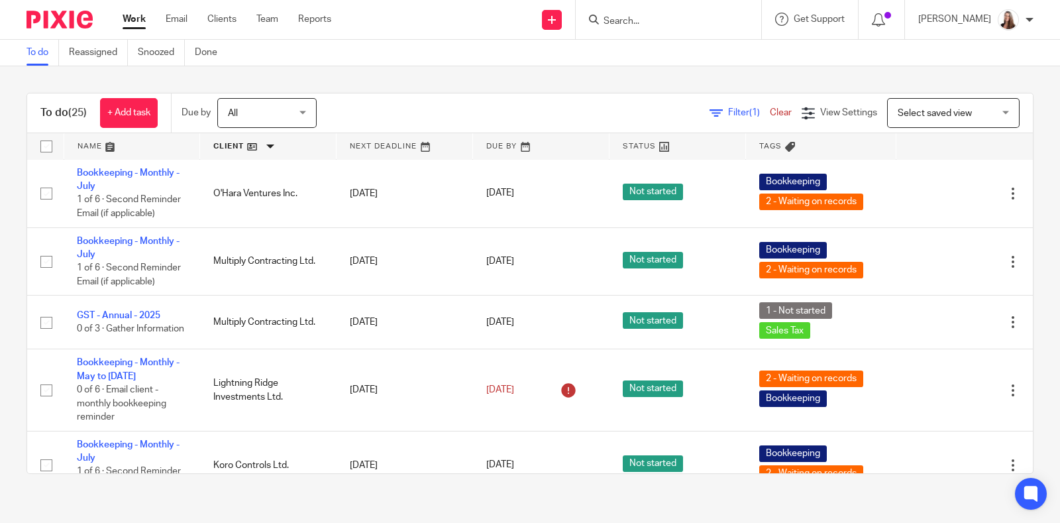
scroll to position [0, 0]
